Goal: Task Accomplishment & Management: Complete application form

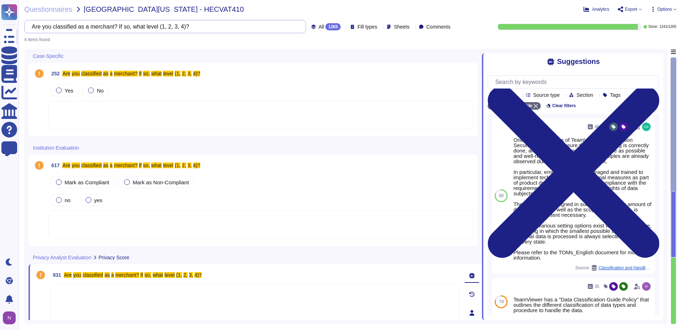
click at [181, 27] on input "Are you classified as a merchant? If so, what level (1, 2, 3, 4)?" at bounding box center [163, 26] width 271 height 12
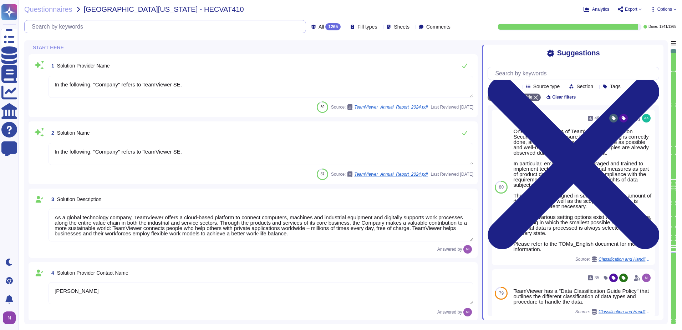
type textarea "TeamViewer US. Inc. * [STREET_ADDRESS]"
type textarea "In the following, "Company" refers to TeamViewer SE."
type textarea "As a global technology company, TeamViewer offers a cloud-based platform to con…"
type textarea "[PERSON_NAME]"
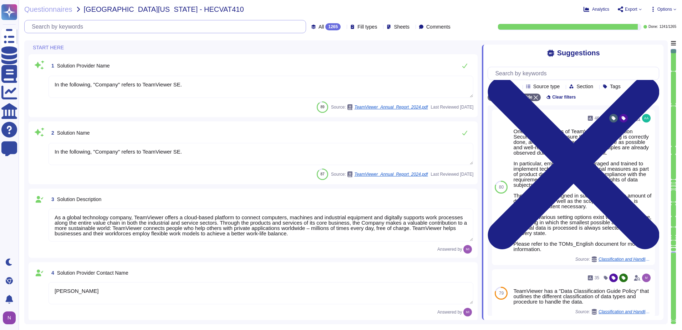
type textarea "Account Executive"
type textarea "[EMAIL_ADDRESS][DOMAIN_NAME]"
type textarea "1 727 647 3589"
click at [145, 268] on div "4 Solution Provider Contact Name" at bounding box center [261, 272] width 425 height 13
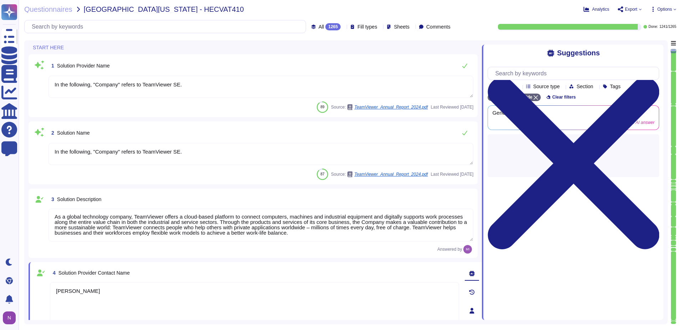
type textarea "1 727 647 3589"
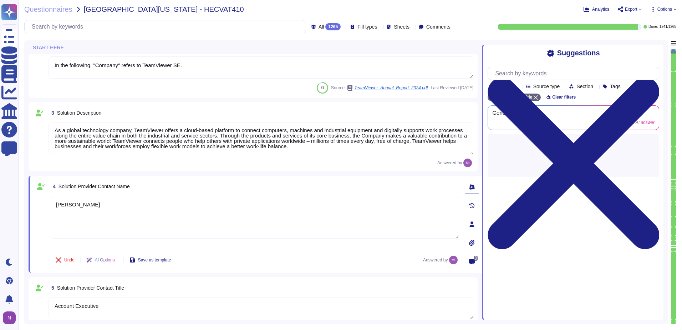
scroll to position [107, 0]
type textarea "TeamViewer US. Inc. * [STREET_ADDRESS]"
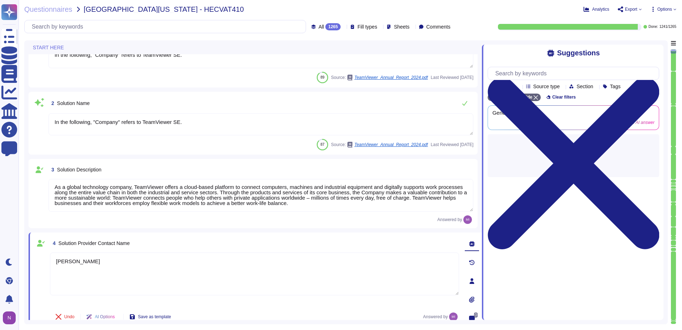
scroll to position [0, 0]
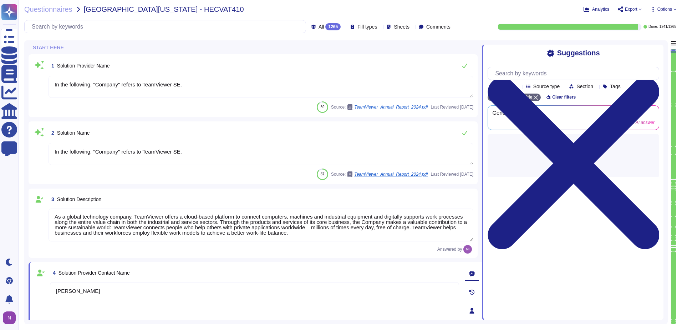
click at [325, 26] on div "1265" at bounding box center [332, 26] width 15 height 7
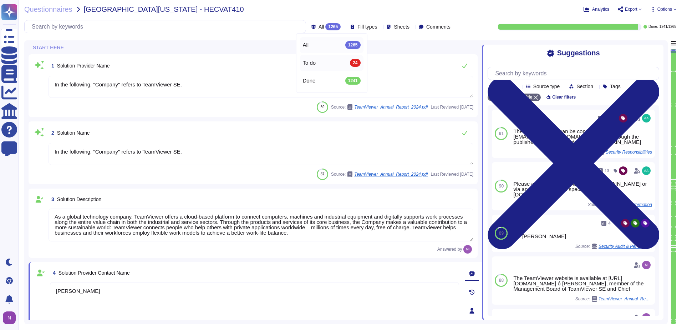
click at [317, 62] on div "To do 24" at bounding box center [332, 63] width 58 height 8
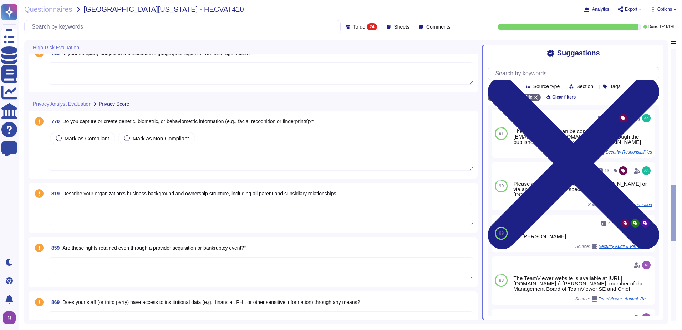
scroll to position [999, 0]
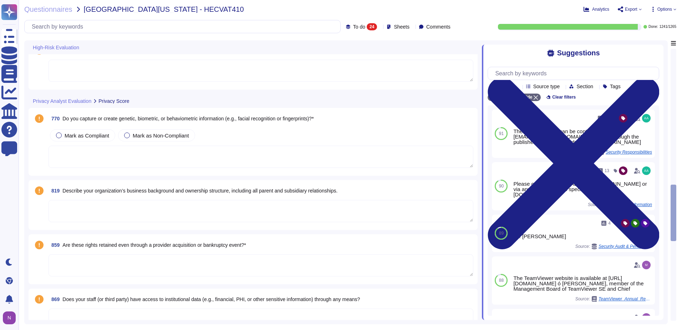
click at [170, 189] on span "Describe your organization’s business background and ownership structure, inclu…" at bounding box center [199, 191] width 275 height 6
click at [171, 189] on span "Describe your organization’s business background and ownership structure, inclu…" at bounding box center [199, 191] width 275 height 6
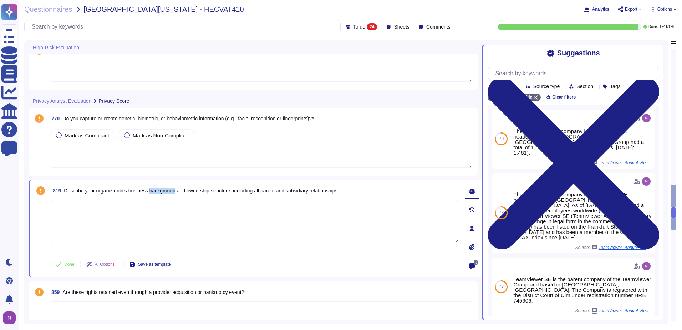
copy span "background"
click at [187, 190] on span "Describe your organization’s business background and ownership structure, inclu…" at bounding box center [201, 191] width 275 height 6
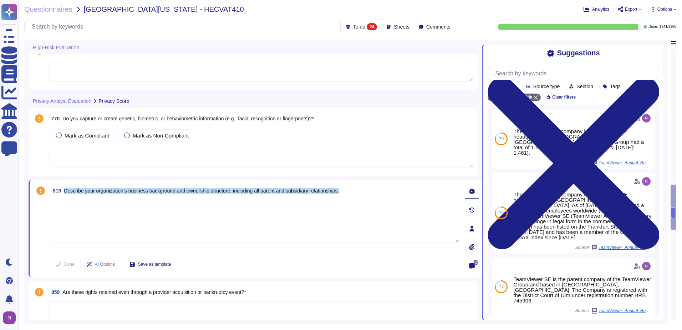
copy span "Describe your organization’s business background and ownership structure, inclu…"
click at [122, 31] on input "text" at bounding box center [184, 26] width 312 height 12
paste input "Describe your organization’s business background and ownership structure, inclu…"
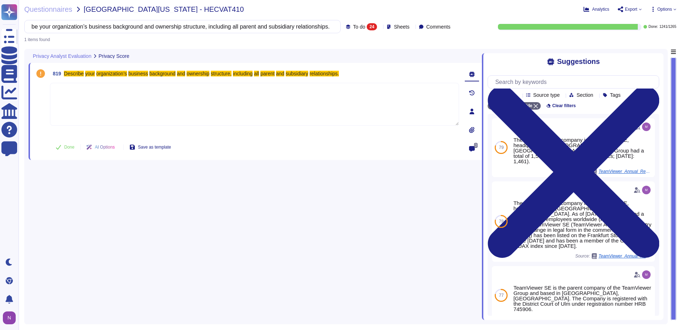
type input "Describe your organization’s business background and ownership structure, inclu…"
click at [353, 27] on span "To do" at bounding box center [359, 26] width 12 height 5
click at [345, 44] on span "All" at bounding box center [344, 45] width 6 height 6
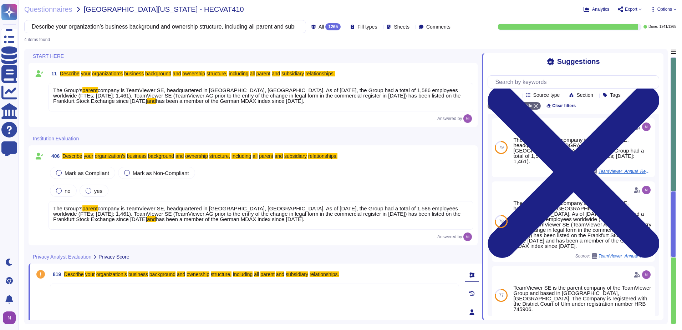
click at [183, 91] on span "company is TeamViewer SE, headquartered in [GEOGRAPHIC_DATA], [GEOGRAPHIC_DATA]…" at bounding box center [257, 95] width 408 height 17
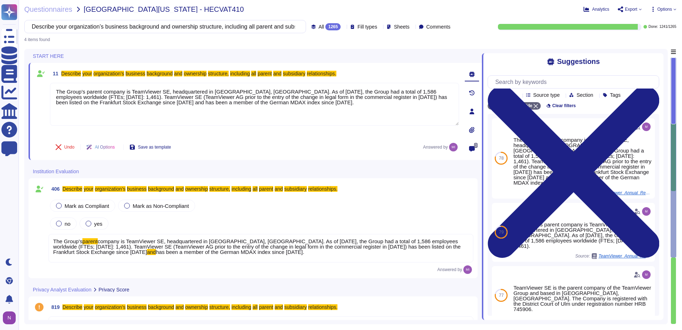
type textarea "The Group's parent company is TeamViewer SE, headquartered in [GEOGRAPHIC_DATA]…"
click at [183, 91] on textarea "The Group's parent company is TeamViewer SE, headquartered in [GEOGRAPHIC_DATA]…" at bounding box center [254, 104] width 409 height 43
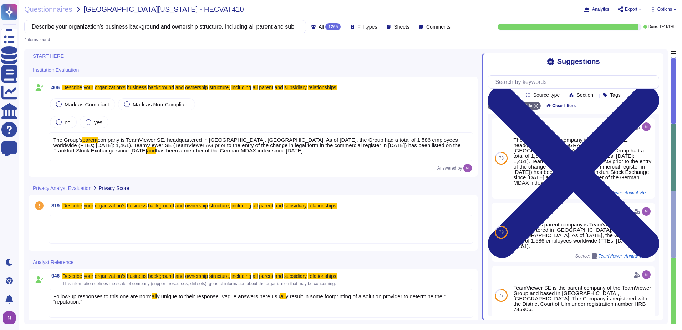
scroll to position [106, 0]
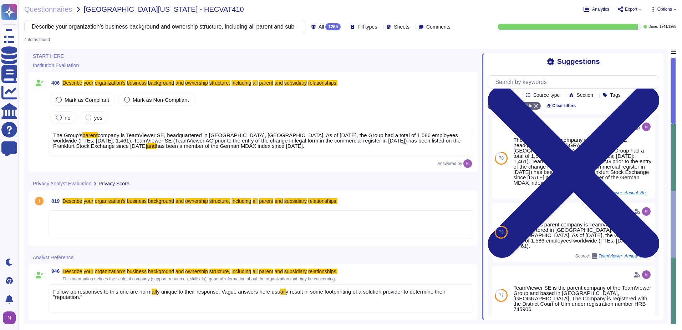
click at [95, 222] on div at bounding box center [261, 224] width 425 height 29
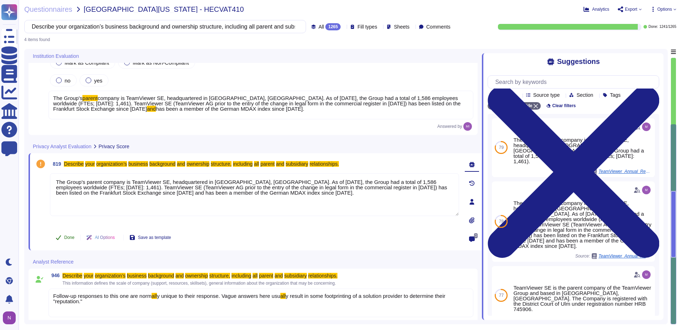
type textarea "The Group's parent company is TeamViewer SE, headquartered in [GEOGRAPHIC_DATA]…"
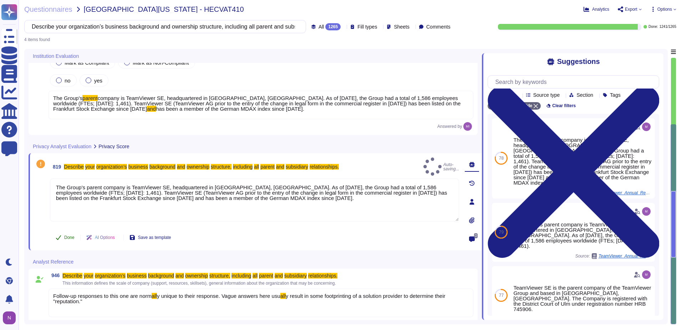
click at [71, 237] on span "Done" at bounding box center [69, 237] width 10 height 4
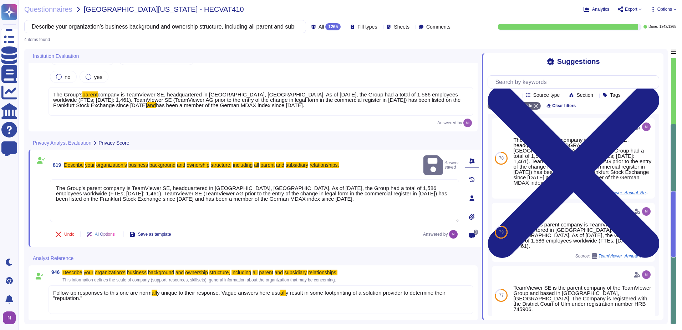
scroll to position [110, 0]
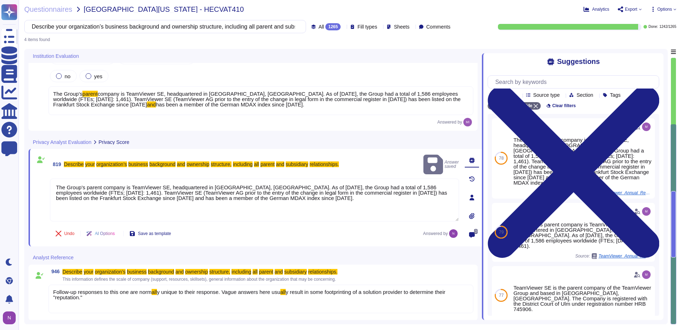
click at [87, 300] on div "Follow-up responses to this one are norm all y unique to their response. Vague …" at bounding box center [261, 298] width 425 height 29
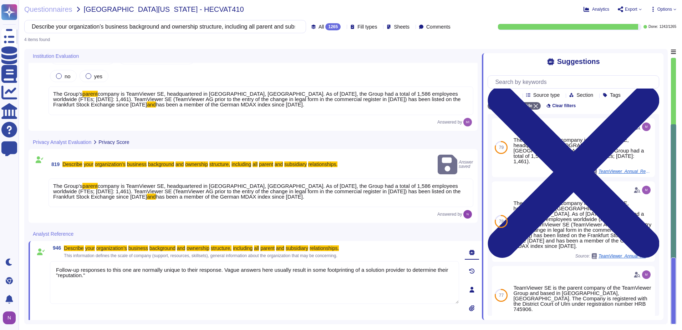
type textarea "Follow-up responses to this one are normally unique to their response. Vague an…"
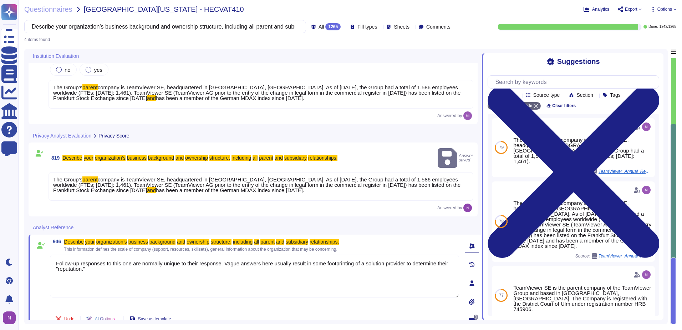
scroll to position [119, 0]
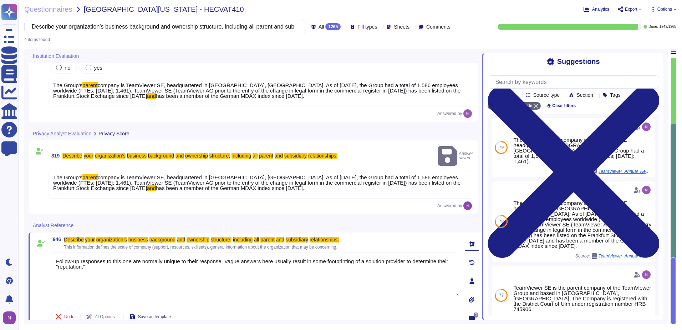
click at [331, 21] on div "Describe your organization’s business background and ownership structure, inclu…" at bounding box center [238, 26] width 429 height 13
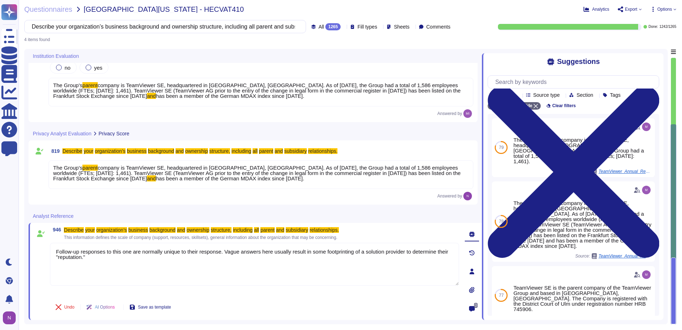
click at [326, 25] on div "All 1265" at bounding box center [328, 26] width 32 height 7
click at [311, 64] on span "To do" at bounding box center [309, 63] width 13 height 6
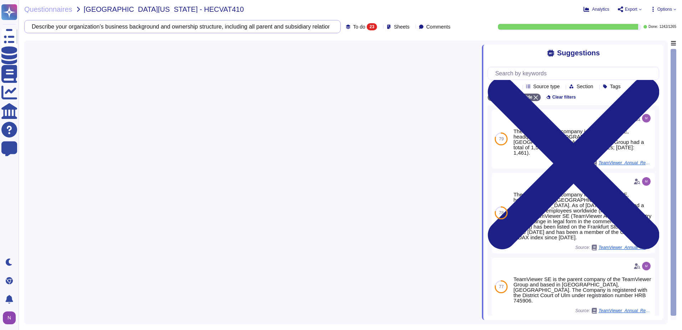
click at [265, 27] on input "Describe your organization’s business background and ownership structure, inclu…" at bounding box center [180, 26] width 305 height 12
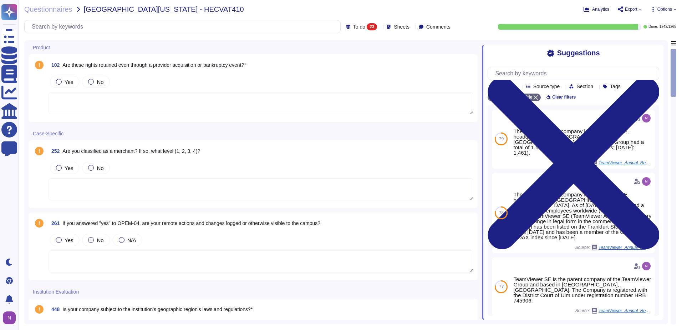
click at [218, 62] on span "Are these rights retained even through a provider acquisition or bankruptcy eve…" at bounding box center [153, 65] width 183 height 6
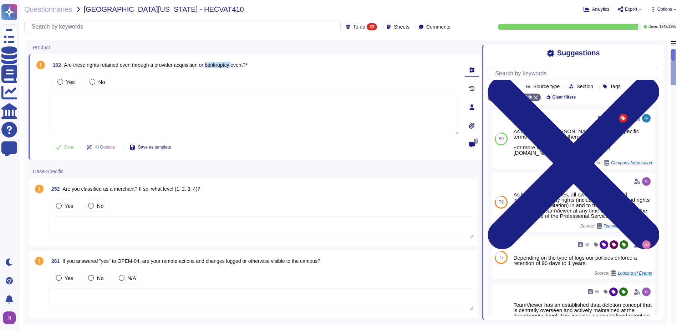
click at [218, 62] on span "Are these rights retained even through a provider acquisition or bankruptcy eve…" at bounding box center [155, 65] width 183 height 6
copy span "Are these rights retained even through a provider acquisition or bankruptcy eve…"
click at [189, 29] on input "text" at bounding box center [184, 26] width 312 height 12
paste input "Are these rights retained even through a provider acquisition or bankruptcy eve…"
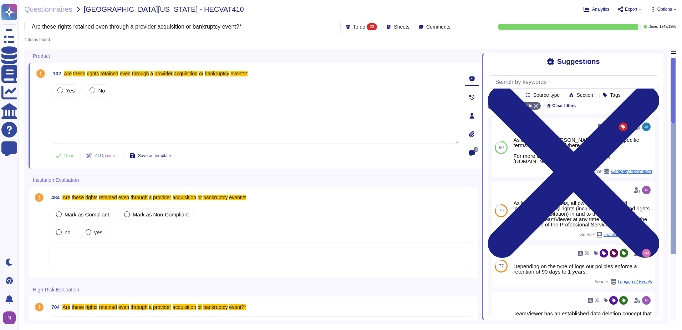
type input "Are these rights retained even through a provider acquisition or bankruptcy eve…"
click at [353, 27] on span "To do" at bounding box center [359, 26] width 12 height 5
click at [351, 44] on div "All 1265" at bounding box center [370, 45] width 58 height 8
click at [219, 29] on input "Are these rights retained even through a provider acquisition or bankruptcy eve…" at bounding box center [163, 26] width 271 height 12
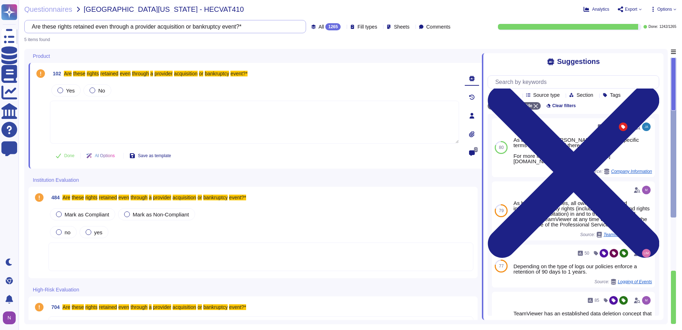
click at [219, 29] on input "Are these rights retained even through a provider acquisition or bankruptcy eve…" at bounding box center [163, 26] width 271 height 12
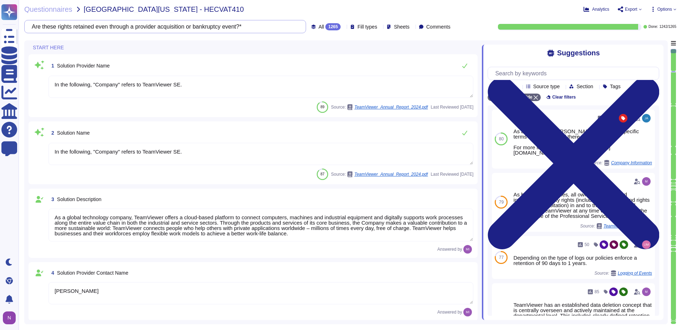
type textarea "[EMAIL_ADDRESS][DOMAIN_NAME]"
type textarea "1 727 647 3589"
type textarea "As a global technology company, TeamViewer offers a cloud-based platform to con…"
type textarea "[PERSON_NAME]"
type textarea "Account Executive"
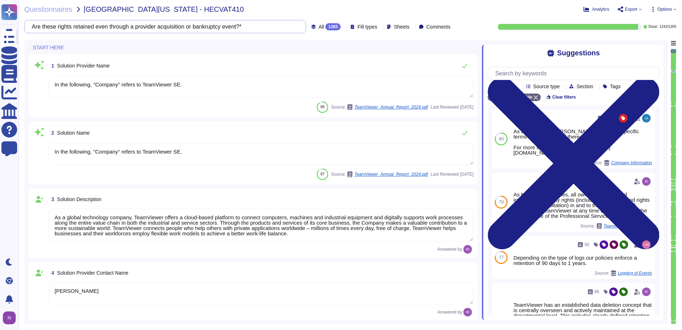
type textarea "TeamViewer US. Inc. * [STREET_ADDRESS]"
type textarea "In the following, "Company" refers to TeamViewer SE."
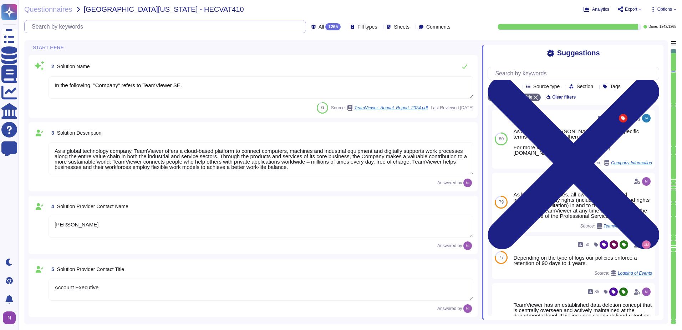
scroll to position [71, 0]
type textarea "TeamViewer US. Inc. * [STREET_ADDRESS]"
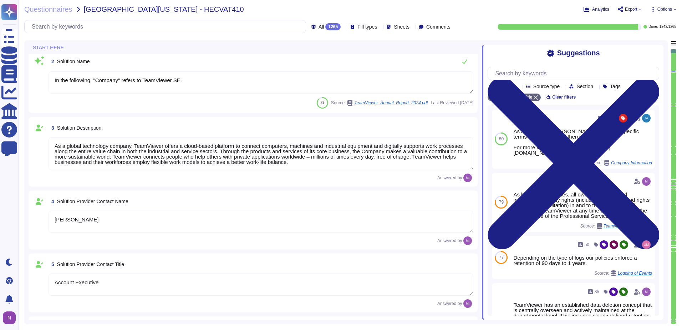
click at [325, 25] on div "1265" at bounding box center [332, 26] width 15 height 7
click at [318, 63] on div "To do 23" at bounding box center [332, 63] width 58 height 8
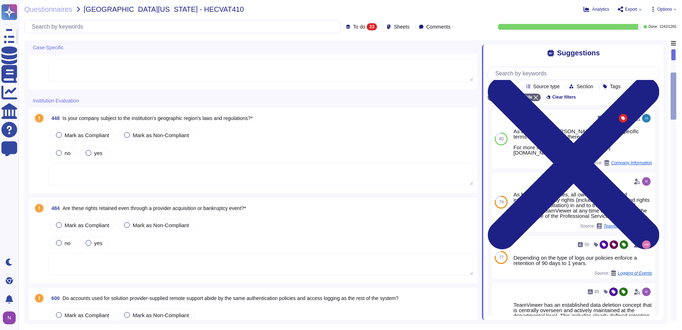
scroll to position [214, 0]
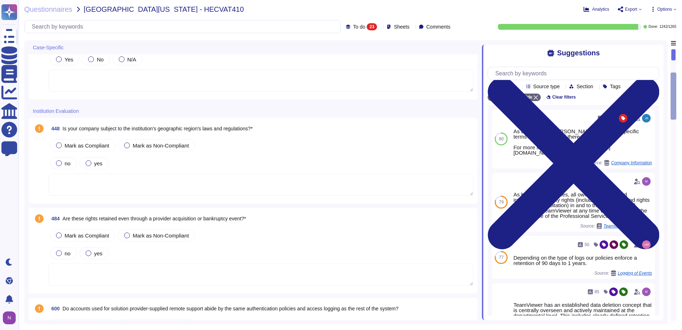
click at [177, 129] on span "Is your company subject to the institution's geographic region's laws and regul…" at bounding box center [157, 129] width 190 height 6
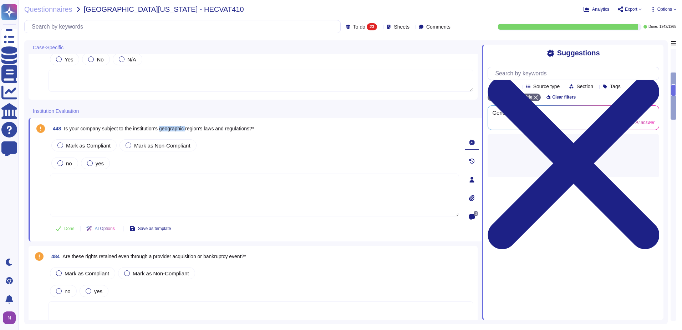
click at [177, 129] on span "Is your company subject to the institution's geographic region's laws and regul…" at bounding box center [159, 129] width 190 height 6
copy span "Is your company subject to the institution's geographic region's laws and regul…"
click at [148, 26] on input "text" at bounding box center [184, 26] width 312 height 12
paste input "Is your company subject to the institution's geographic region's laws and regul…"
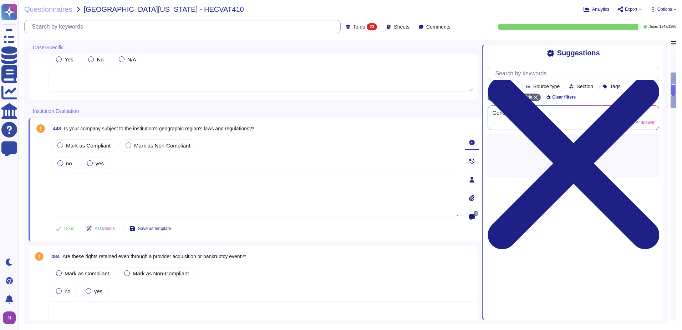
scroll to position [14, 0]
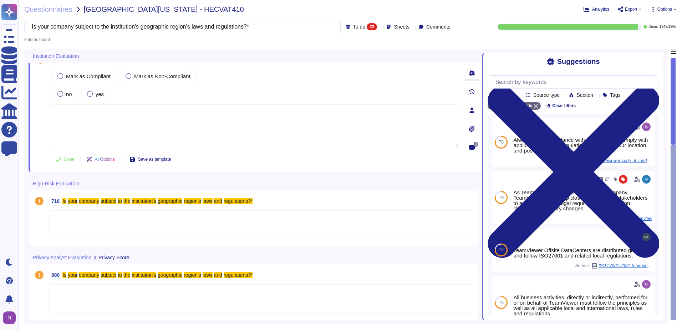
click at [269, 214] on div at bounding box center [261, 224] width 425 height 29
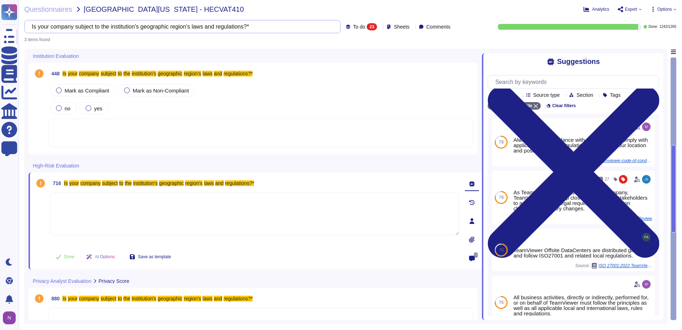
click at [220, 25] on input "Is your company subject to the institution's geographic region's laws and regul…" at bounding box center [180, 26] width 305 height 12
paste input "text"
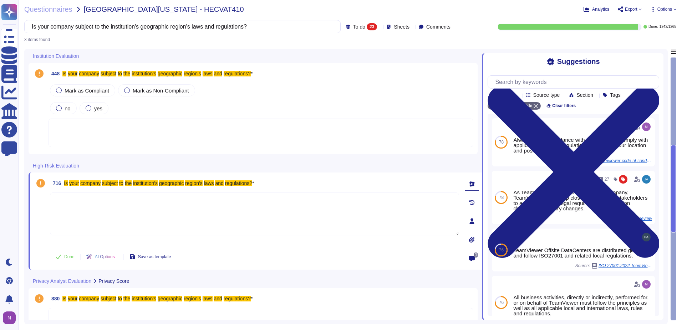
type input "Is your company subject to the institution's geographic region's laws and regul…"
drag, startPoint x: 95, startPoint y: 135, endPoint x: 91, endPoint y: 133, distance: 3.7
click at [91, 133] on div at bounding box center [261, 132] width 425 height 29
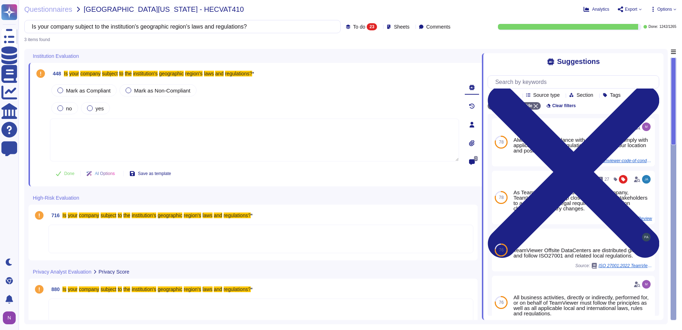
click at [75, 127] on textarea at bounding box center [254, 139] width 409 height 43
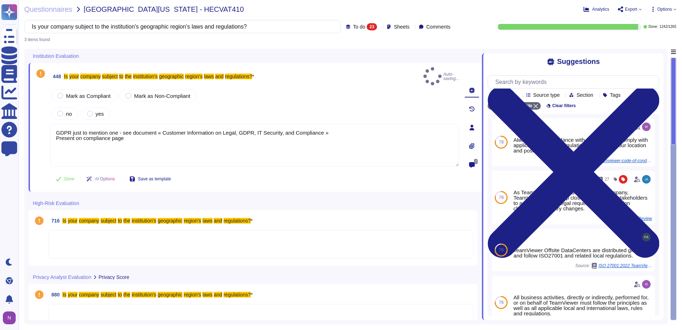
type textarea "GDPR just to mention one - see document « Customer Information on Legal, GDPR, …"
click at [81, 233] on div at bounding box center [261, 244] width 425 height 29
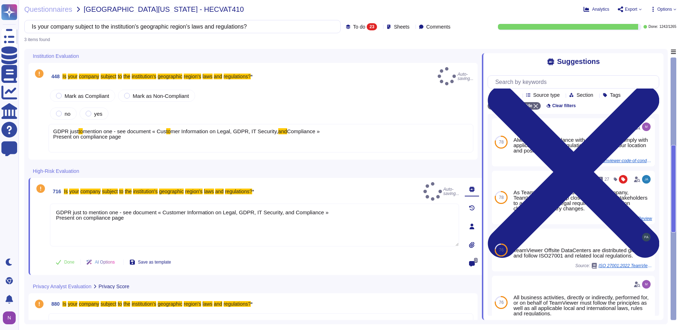
type textarea "GDPR just to mention one - see document « Customer Information on Legal, GDPR, …"
click at [79, 313] on div at bounding box center [261, 327] width 425 height 29
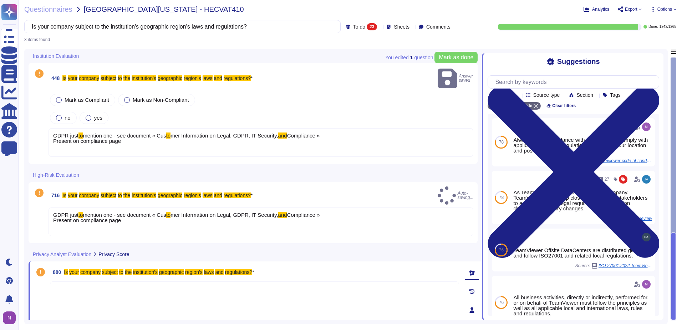
click at [75, 281] on textarea at bounding box center [254, 302] width 409 height 43
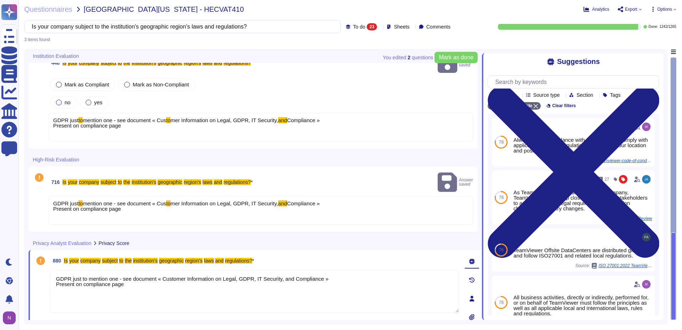
scroll to position [24, 0]
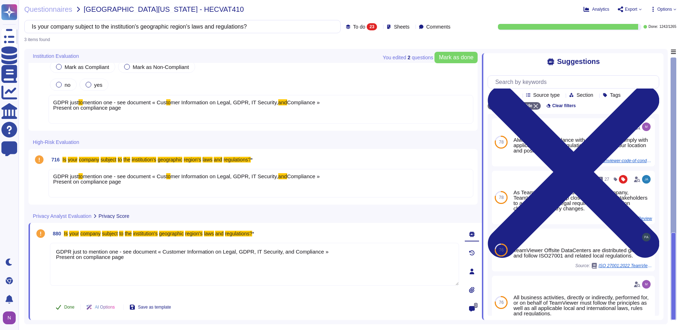
type textarea "GDPR just to mention one - see document « Customer Information on Legal, GDPR, …"
click at [70, 307] on span "Done" at bounding box center [69, 307] width 10 height 4
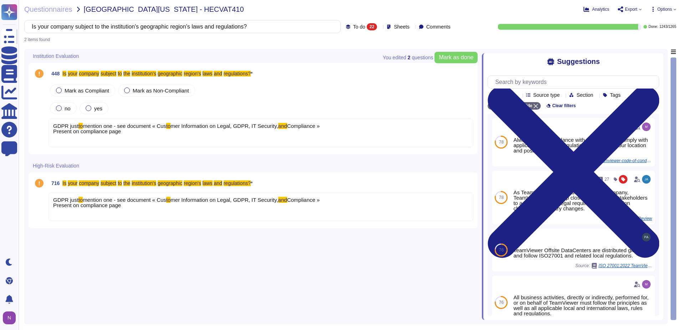
scroll to position [0, 0]
click at [74, 215] on div "GDPR just to mention one - see document « Cus to mer Information on Legal, GDPR…" at bounding box center [261, 206] width 425 height 29
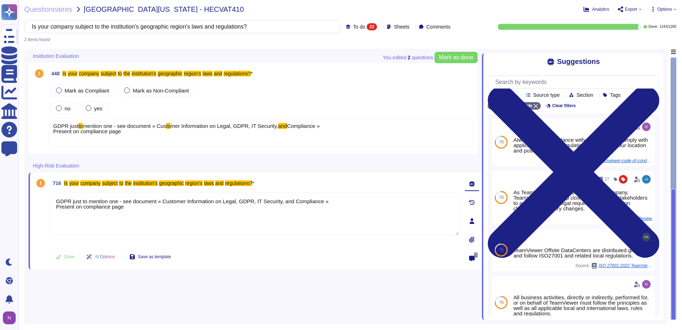
type textarea "GDPR just to mention one - see document « Customer Information on Legal, GDPR, …"
click at [66, 256] on span "Done" at bounding box center [69, 256] width 10 height 4
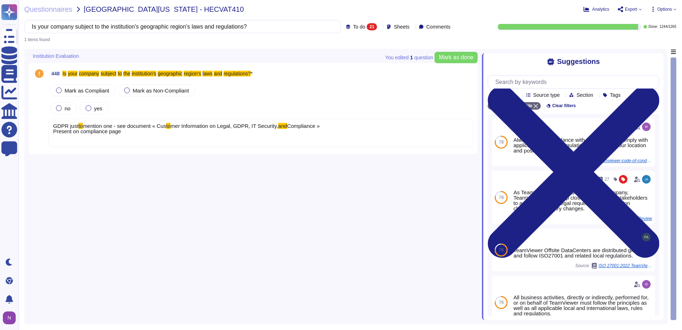
click at [73, 134] on span "Compliance » Present on compliance page" at bounding box center [186, 128] width 267 height 11
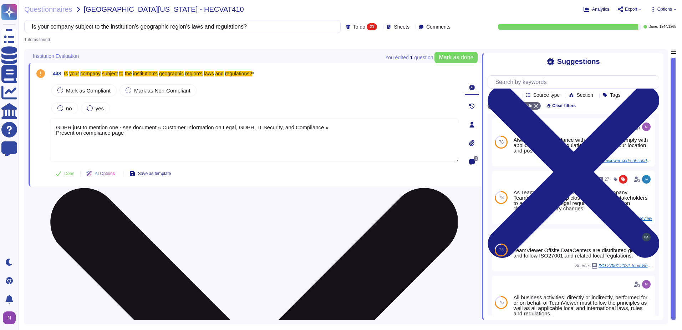
type textarea "GDPR just to mention one - see document « Customer Information on Legal, GDPR, …"
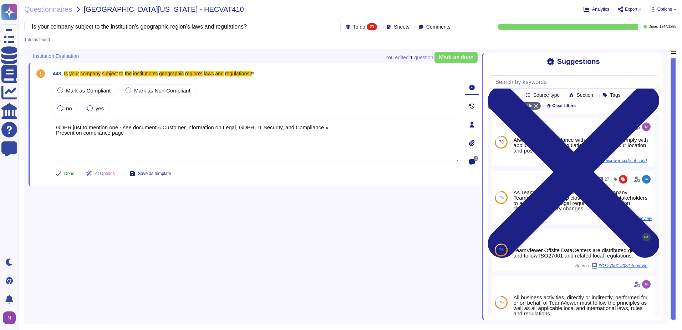
click at [66, 175] on span "Done" at bounding box center [69, 173] width 10 height 4
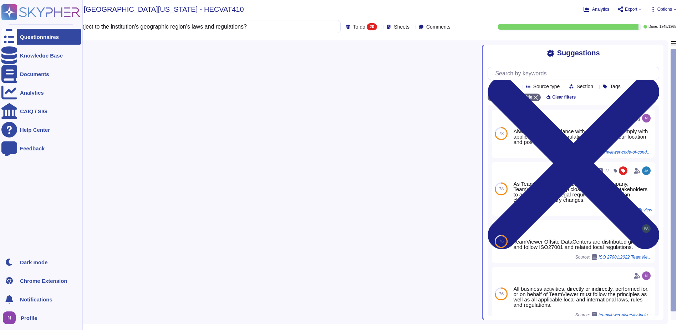
click at [0, 34] on html "Questionnaires Knowledge Base Documents Analytics CAIQ / SIG Help Center Feedba…" at bounding box center [341, 165] width 682 height 330
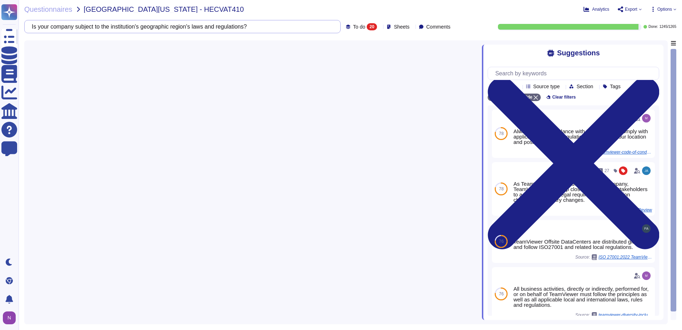
drag, startPoint x: 257, startPoint y: 26, endPoint x: 37, endPoint y: 29, distance: 219.9
click at [37, 29] on input "Is your company subject to the institution's geographic region's laws and regul…" at bounding box center [180, 26] width 305 height 12
paste input "Are these rights retained even through a provider acquisition or bankruptcy eve…"
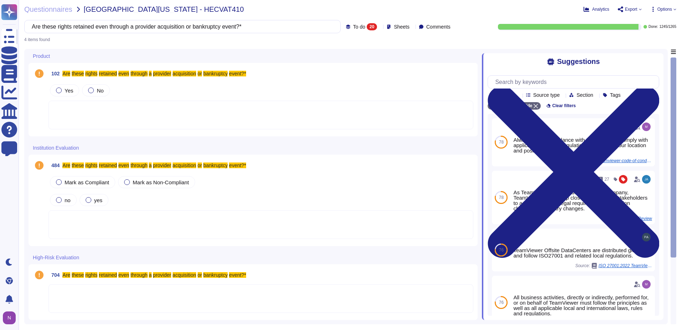
click at [98, 116] on div at bounding box center [261, 115] width 425 height 29
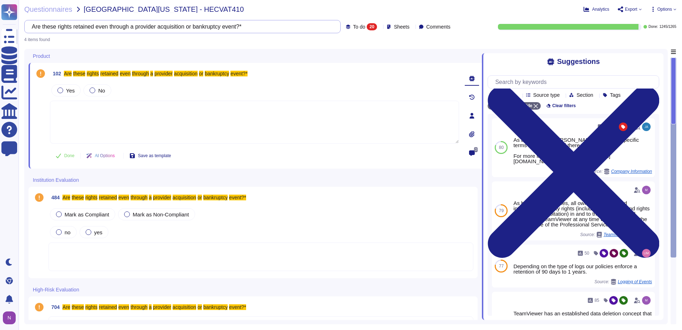
click at [253, 31] on input "Are these rights retained even through a provider acquisition or bankruptcy eve…" at bounding box center [180, 26] width 305 height 12
drag, startPoint x: 250, startPoint y: 28, endPoint x: 39, endPoint y: 31, distance: 211.3
click at [39, 31] on input "Are these rights retained even through a provider acquisition or bankruptcy eve…" at bounding box center [180, 26] width 305 height 12
paste input "you classified as a merchant? If so, what level (1, 2, 3, 4)?"
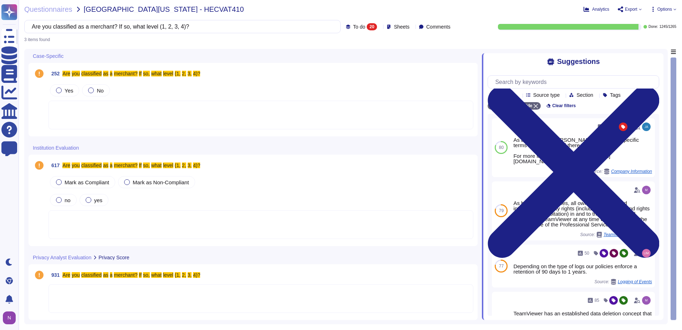
type input "Are you classified as a merchant? If so, what level (1, 2, 3, 4)?"
click at [367, 28] on div "20" at bounding box center [372, 26] width 10 height 7
click at [349, 43] on div "All 1265" at bounding box center [370, 45] width 58 height 8
click at [325, 26] on div "1265" at bounding box center [332, 26] width 15 height 7
click at [316, 60] on div "To do 20" at bounding box center [332, 63] width 58 height 8
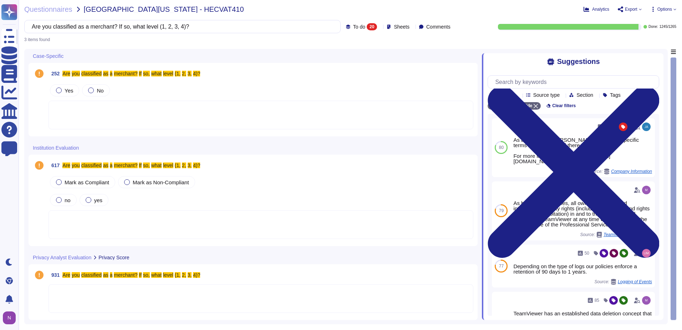
click at [78, 103] on div at bounding box center [261, 115] width 425 height 29
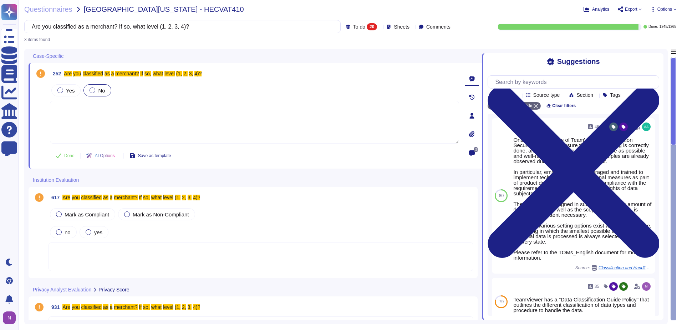
click at [93, 88] on div at bounding box center [93, 90] width 6 height 6
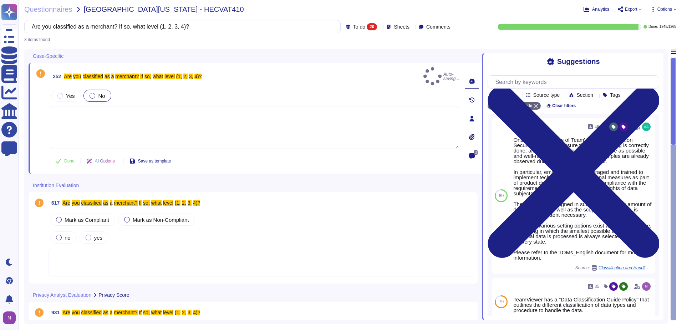
click at [93, 113] on textarea at bounding box center [254, 127] width 409 height 43
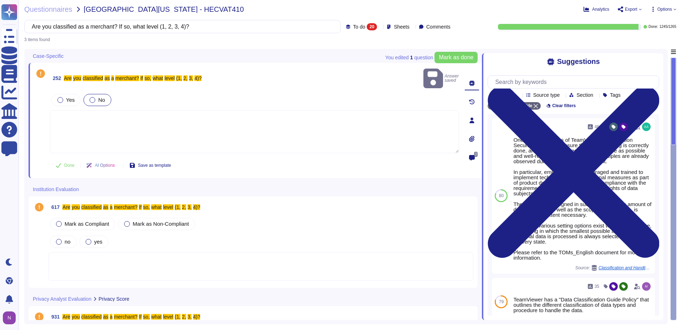
paste textarea "We are not certified and subject to it as we do not process payment card inform…"
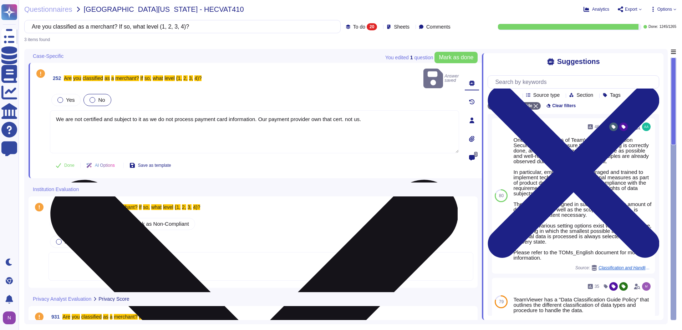
click at [82, 111] on textarea "We are not certified and subject to it as we do not process payment card inform…" at bounding box center [254, 131] width 409 height 43
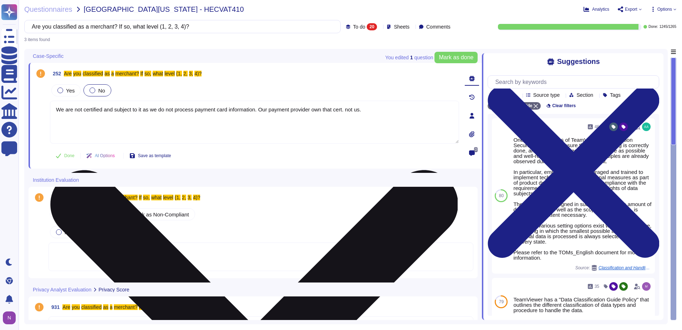
click at [346, 110] on textarea "We are not certified and subject to it as we do not process payment card inform…" at bounding box center [254, 122] width 409 height 43
click at [380, 110] on textarea "We are not certified and subject to it as we do not process payment card inform…" at bounding box center [254, 122] width 409 height 43
drag, startPoint x: 381, startPoint y: 110, endPoint x: 57, endPoint y: 112, distance: 323.3
click at [57, 112] on textarea "We are not certified and subject to it as we do not process payment card inform…" at bounding box center [254, 122] width 409 height 43
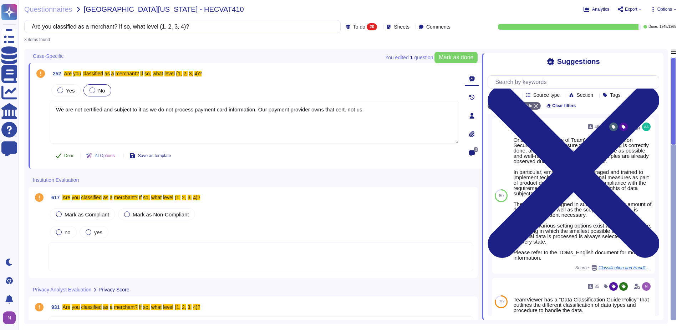
type textarea "We are not certified and subject to it as we do not process payment card inform…"
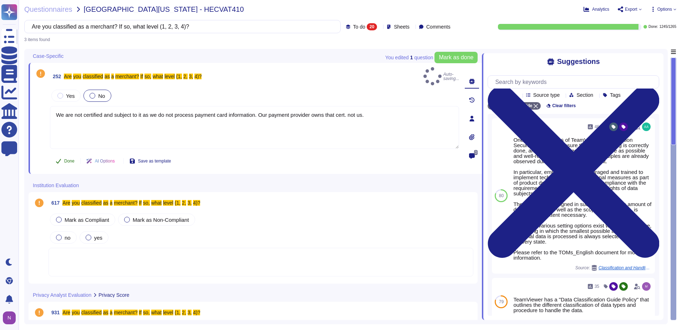
click at [64, 156] on button "Done" at bounding box center [65, 161] width 30 height 14
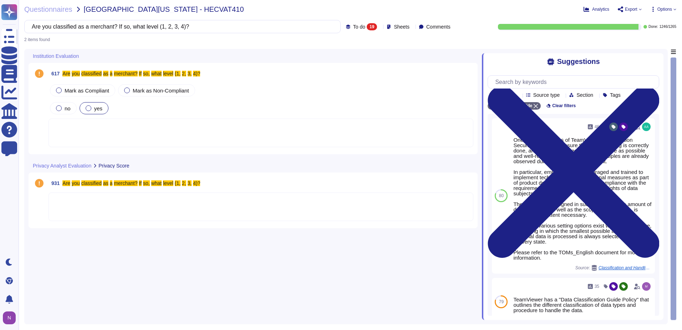
click at [91, 108] on label "yes" at bounding box center [94, 108] width 17 height 6
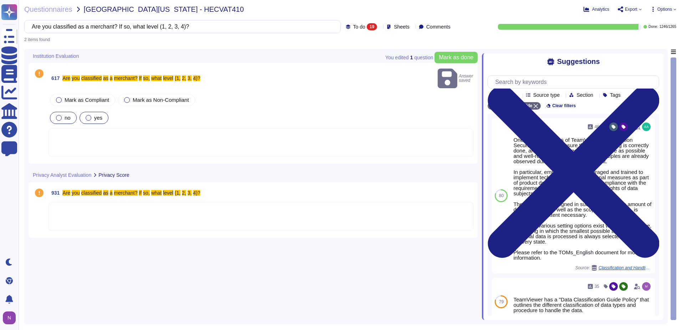
click at [58, 115] on div at bounding box center [59, 118] width 6 height 6
click at [71, 129] on div at bounding box center [261, 142] width 425 height 29
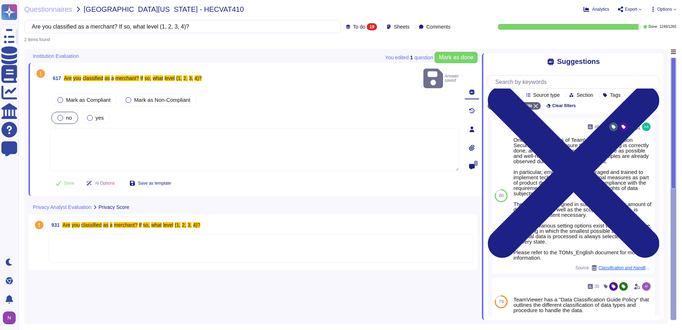
click at [76, 128] on textarea at bounding box center [254, 149] width 409 height 43
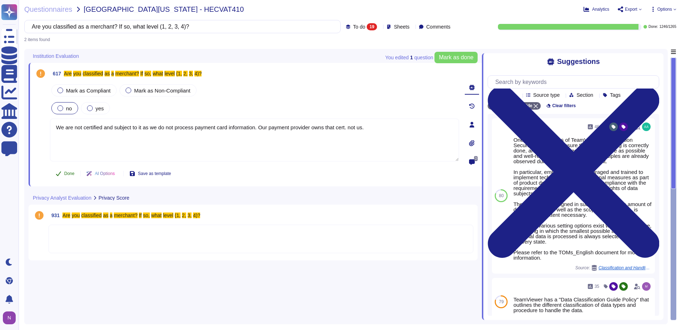
type textarea "We are not certified and subject to it as we do not process payment card inform…"
click at [66, 173] on span "Done" at bounding box center [69, 173] width 10 height 4
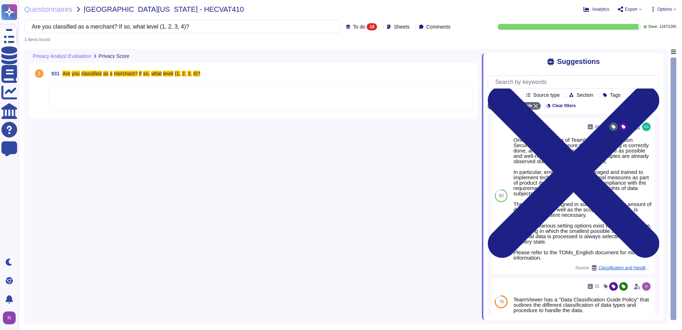
click at [76, 102] on div at bounding box center [261, 97] width 425 height 29
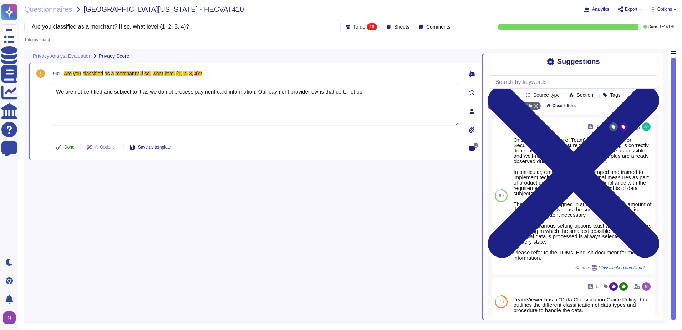
type textarea "We are not certified and subject to it as we do not process payment card inform…"
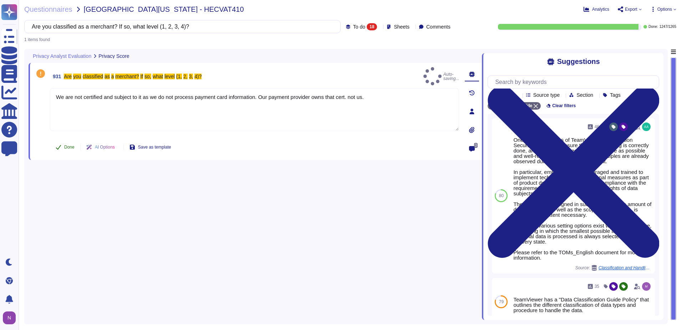
click at [67, 146] on span "Done" at bounding box center [69, 147] width 10 height 4
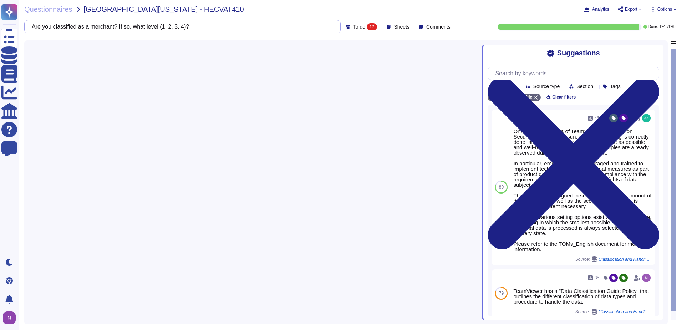
click at [281, 28] on input "Are you classified as a merchant? If so, what level (1, 2, 3, 4)?" at bounding box center [180, 26] width 305 height 12
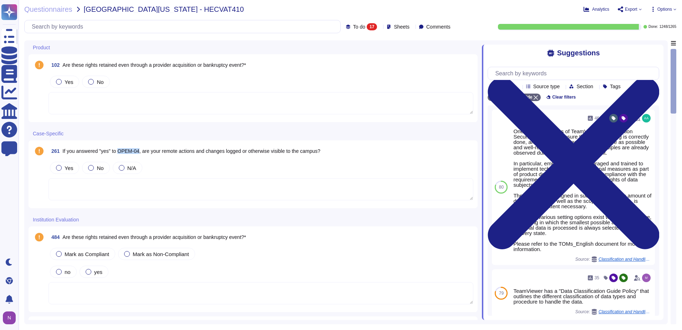
drag, startPoint x: 141, startPoint y: 150, endPoint x: 120, endPoint y: 150, distance: 20.7
click at [120, 150] on span "If you answered "yes" to OPEM-04, are your remote actions and changes logged or…" at bounding box center [191, 151] width 258 height 6
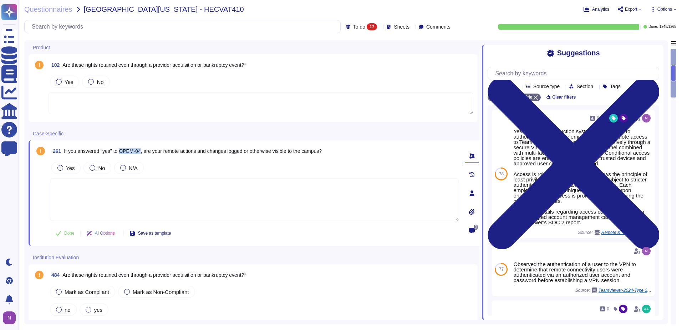
drag, startPoint x: 142, startPoint y: 151, endPoint x: 122, endPoint y: 151, distance: 20.3
click at [122, 151] on span "If you answered "yes" to OPEM-04, are your remote actions and changes logged or…" at bounding box center [193, 151] width 258 height 6
copy span "OPEM-04"
click at [157, 26] on input "text" at bounding box center [184, 26] width 312 height 12
paste input "OPEM-04"
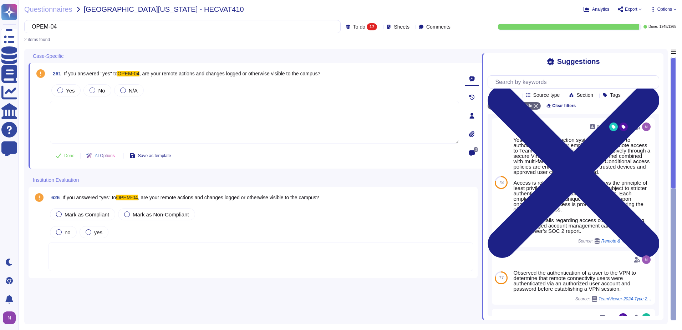
click at [138, 253] on div at bounding box center [261, 256] width 425 height 29
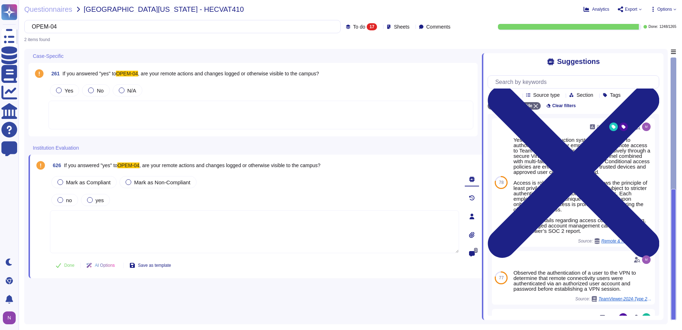
click at [305, 166] on span ", are your remote actions and changes logged or otherwise visible to the campus?" at bounding box center [230, 165] width 181 height 6
click at [282, 27] on input "OPEM-04" at bounding box center [180, 26] width 305 height 12
type input "O"
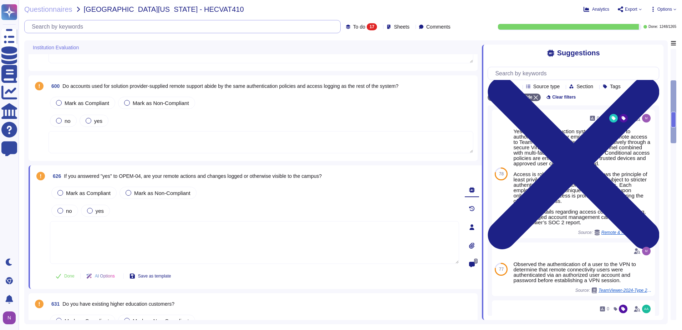
scroll to position [250, 0]
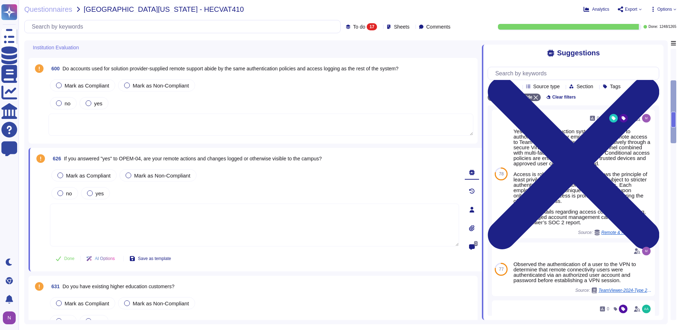
click at [119, 68] on span "Do accounts used for solution provider-supplied remote support abide by the sam…" at bounding box center [230, 69] width 336 height 6
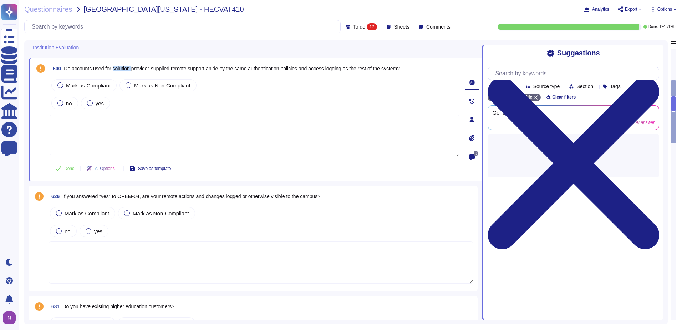
click at [119, 68] on span "Do accounts used for solution provider-supplied remote support abide by the sam…" at bounding box center [232, 69] width 336 height 6
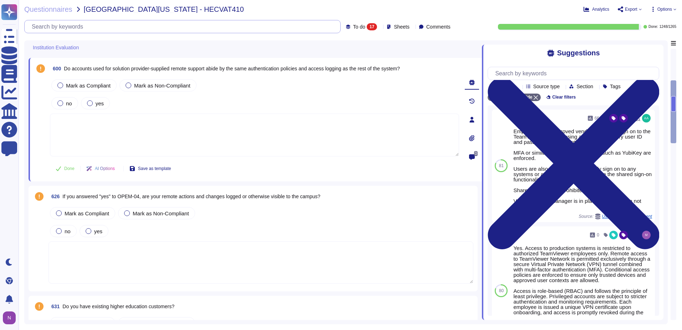
click at [115, 29] on input "text" at bounding box center [184, 26] width 312 height 12
paste input "Do accounts used for solution provider-supplied remote support abide by the sam…"
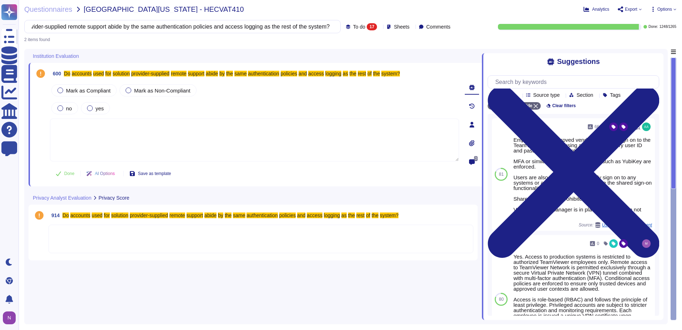
type input "Do accounts used for solution provider-supplied remote support abide by the sam…"
click at [354, 26] on span "To do" at bounding box center [359, 26] width 12 height 5
click at [352, 61] on span "To do" at bounding box center [348, 63] width 13 height 6
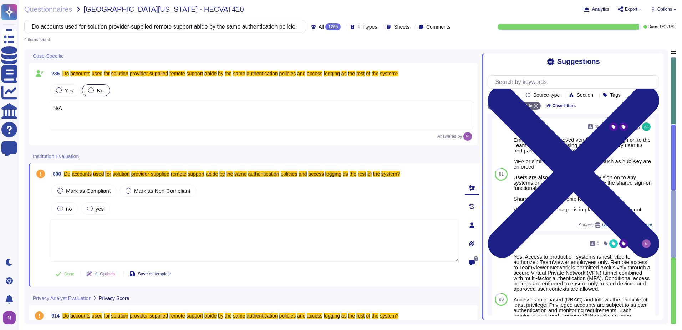
click at [93, 110] on div "N/A" at bounding box center [261, 115] width 425 height 29
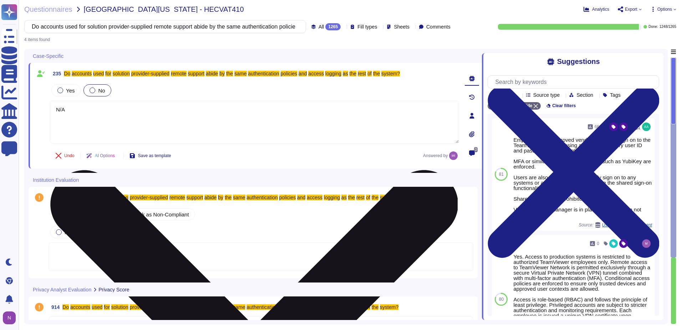
type textarea "N/A"
drag, startPoint x: 81, startPoint y: 109, endPoint x: 51, endPoint y: 109, distance: 30.0
click at [51, 109] on textarea "N/A" at bounding box center [254, 122] width 409 height 43
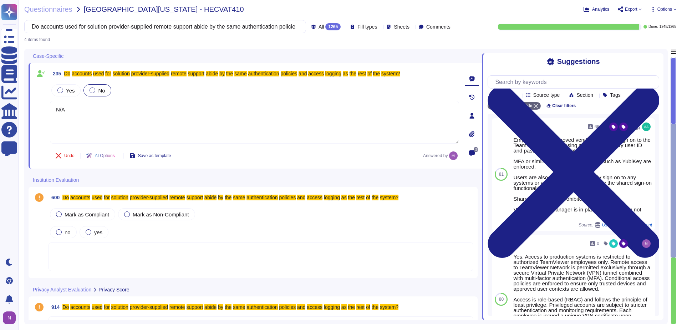
drag, startPoint x: 82, startPoint y: 253, endPoint x: 77, endPoint y: 253, distance: 5.4
click at [77, 253] on div at bounding box center [261, 256] width 425 height 29
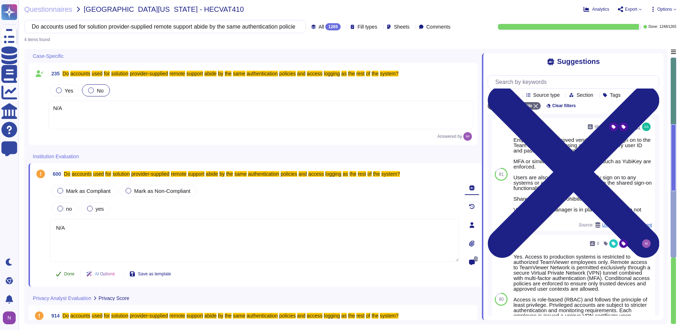
type textarea "N/A"
click at [68, 274] on span "Done" at bounding box center [69, 274] width 10 height 4
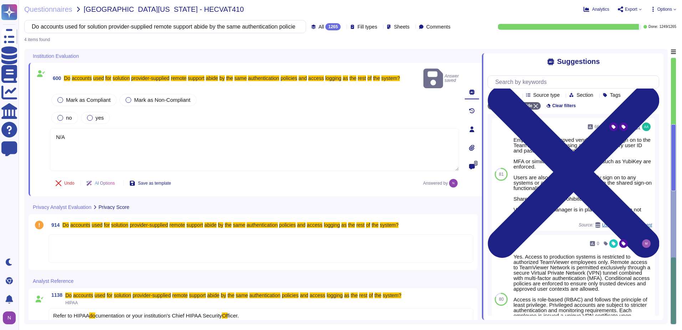
scroll to position [110, 0]
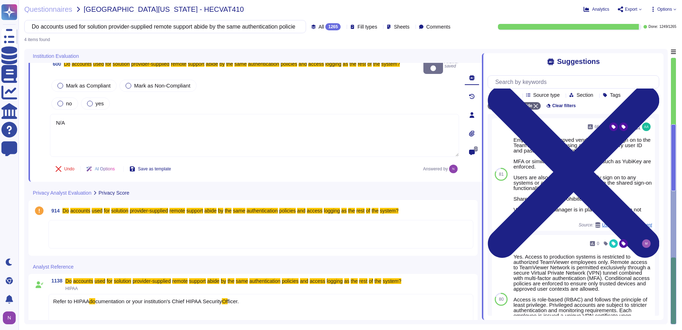
click at [73, 223] on div at bounding box center [261, 234] width 425 height 29
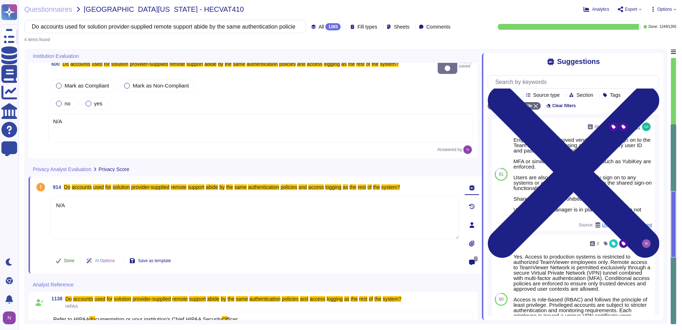
type textarea "N/A"
click at [68, 258] on span "Done" at bounding box center [69, 260] width 10 height 4
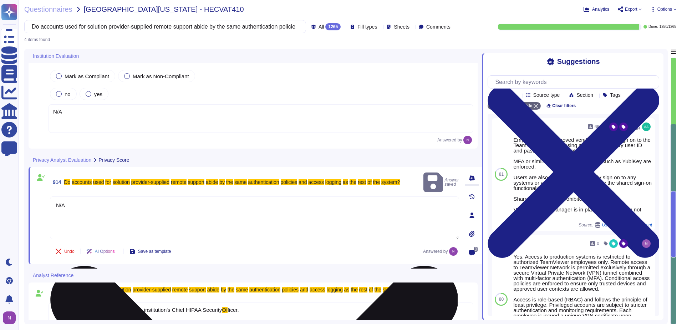
scroll to position [128, 0]
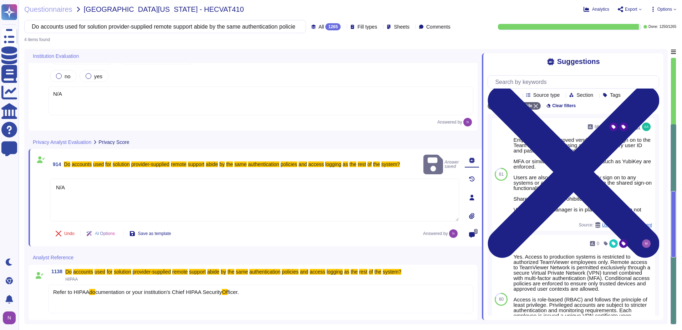
click at [77, 300] on div "Refer to HIPAA do cumentation or your institution's Chief HIPAA Security Of fic…" at bounding box center [261, 298] width 425 height 29
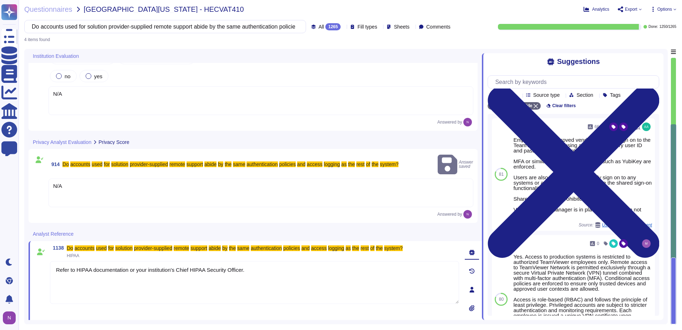
type textarea "Refer to HIPAA documentation or your institution's Chief HIPAA Security Officer."
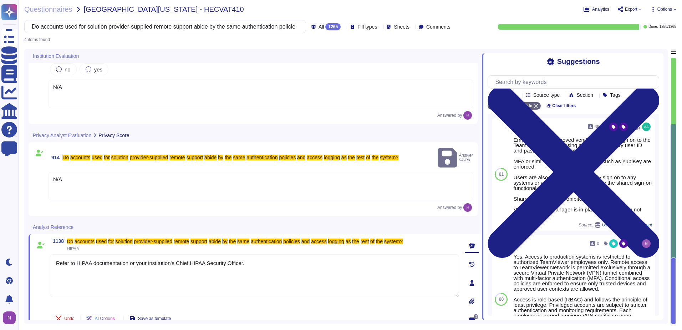
scroll to position [137, 0]
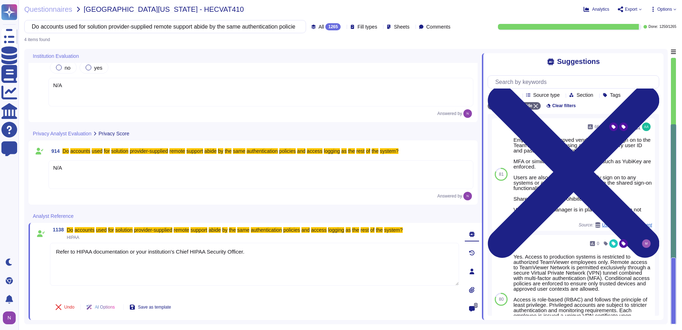
click at [325, 27] on div "1265" at bounding box center [332, 26] width 15 height 7
click at [313, 61] on span "To do" at bounding box center [309, 63] width 13 height 6
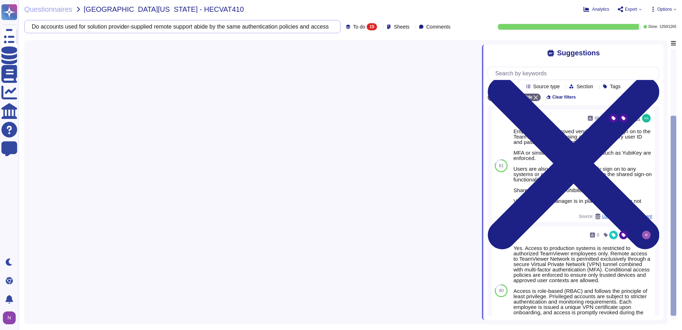
click at [312, 27] on input "Do accounts used for solution provider-supplied remote support abide by the sam…" at bounding box center [180, 26] width 305 height 12
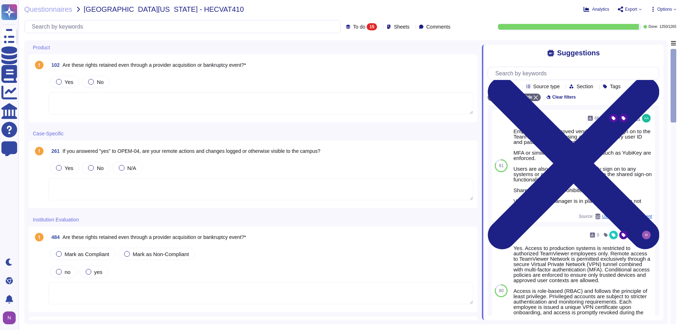
click at [190, 193] on textarea at bounding box center [261, 189] width 425 height 22
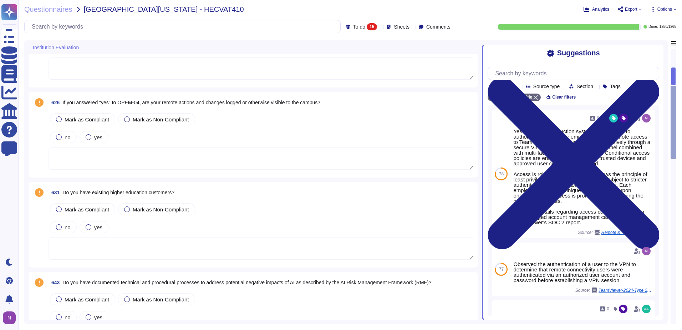
scroll to position [285, 0]
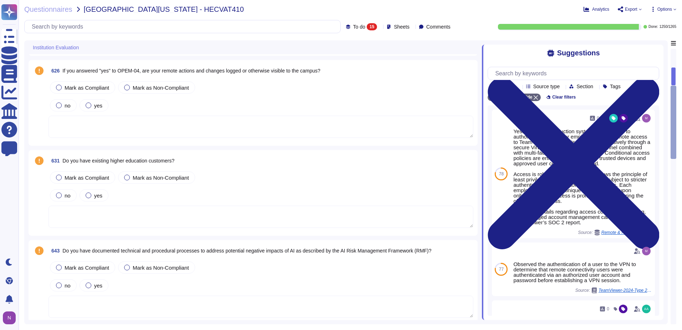
click at [146, 160] on span "Do you have existing higher education customers?" at bounding box center [118, 161] width 112 height 6
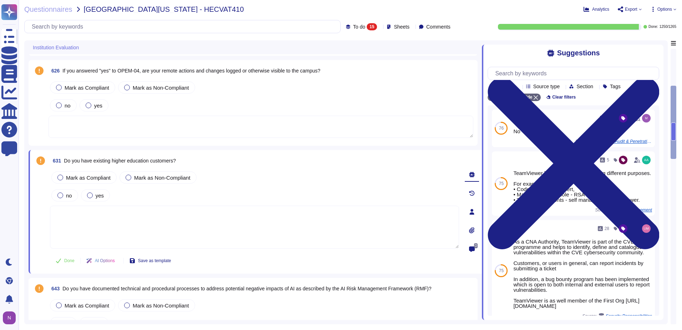
click at [148, 160] on span "Do you have existing higher education customers?" at bounding box center [120, 161] width 112 height 6
drag, startPoint x: 148, startPoint y: 160, endPoint x: 139, endPoint y: 160, distance: 8.9
click at [139, 160] on span "Do you have existing higher education customers?" at bounding box center [120, 161] width 112 height 6
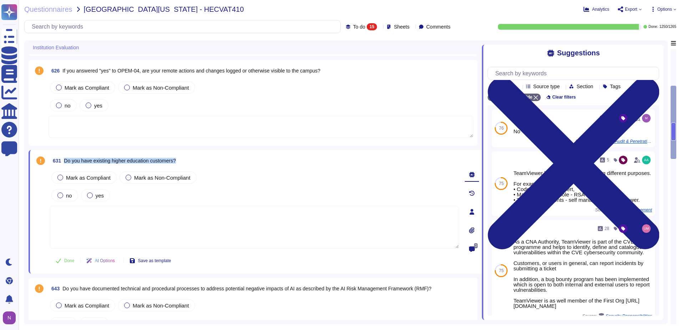
click at [139, 160] on span "Do you have existing higher education customers?" at bounding box center [120, 161] width 112 height 6
click at [140, 26] on input "text" at bounding box center [184, 26] width 312 height 12
paste input "Do you have existing higher education customers?"
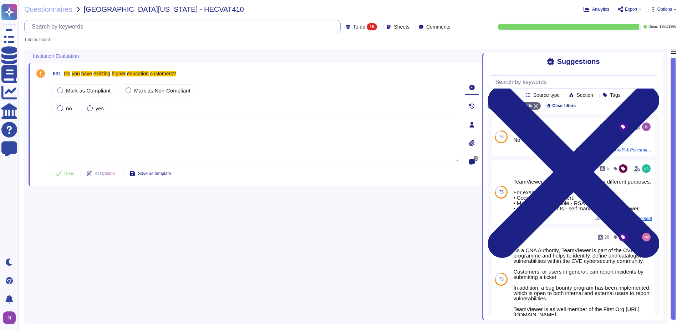
scroll to position [0, 0]
type input "Do you have existing higher education customers?"
click at [353, 24] on span "To do" at bounding box center [359, 26] width 12 height 5
click at [348, 45] on div "All 1265" at bounding box center [371, 45] width 58 height 8
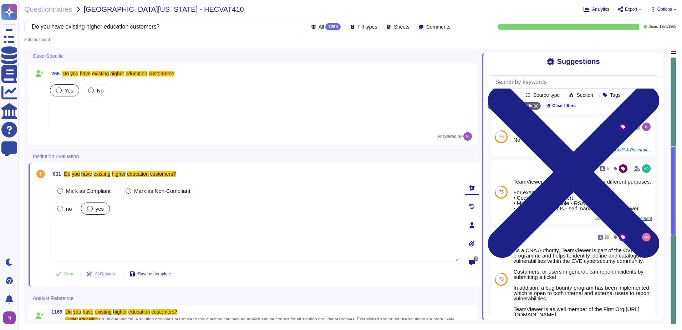
click at [89, 209] on div at bounding box center [90, 209] width 6 height 6
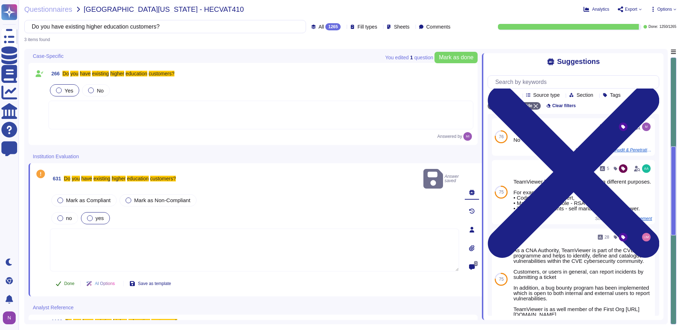
click at [67, 281] on span "Done" at bounding box center [69, 283] width 10 height 4
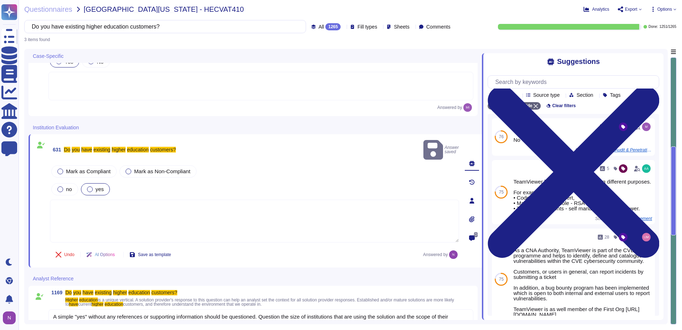
scroll to position [44, 0]
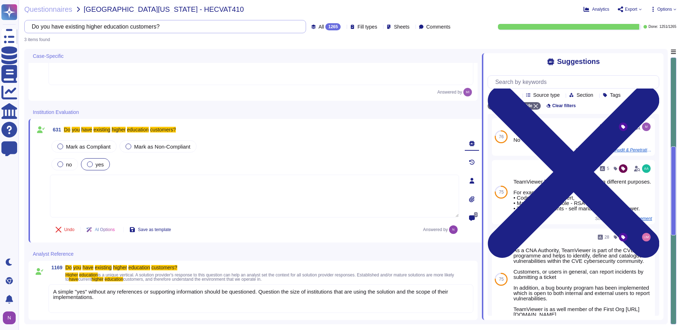
click at [269, 27] on input "Do you have existing higher education customers?" at bounding box center [163, 26] width 271 height 12
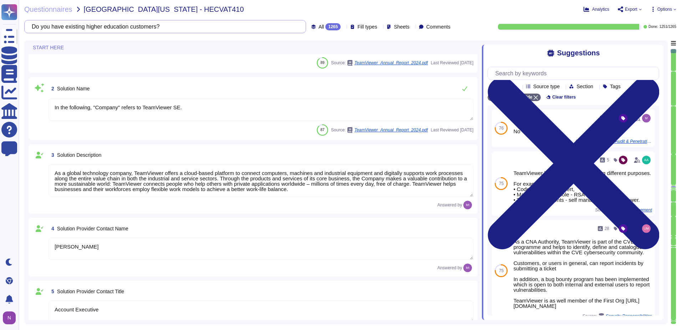
type textarea "[EMAIL_ADDRESS][DOMAIN_NAME]"
type textarea "1 727 647 3589"
type textarea "TeamViewer US. Inc. * [STREET_ADDRESS]"
type textarea "In the following, "Company" refers to TeamViewer SE."
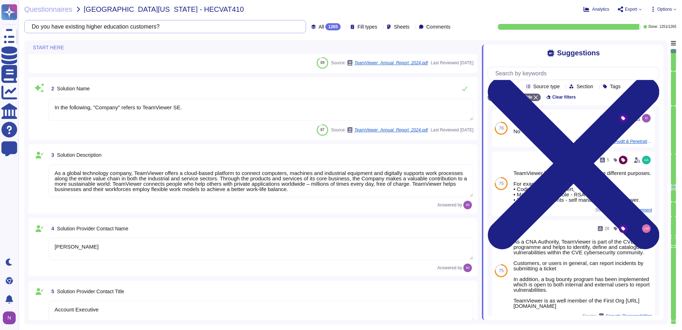
type textarea "As a global technology company, TeamViewer offers a cloud-based platform to con…"
type textarea "[PERSON_NAME]"
type textarea "Account Executive"
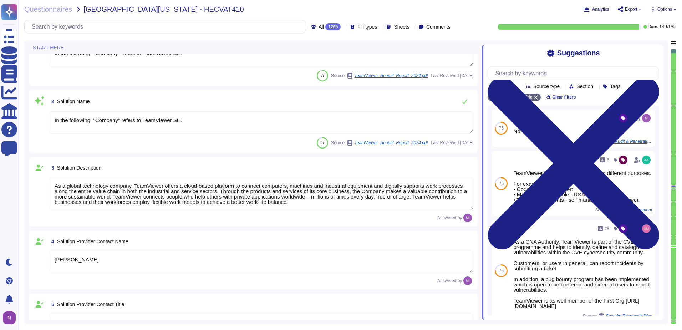
click at [312, 26] on div "All 1265" at bounding box center [328, 26] width 32 height 7
click at [314, 61] on span "To do" at bounding box center [309, 63] width 13 height 6
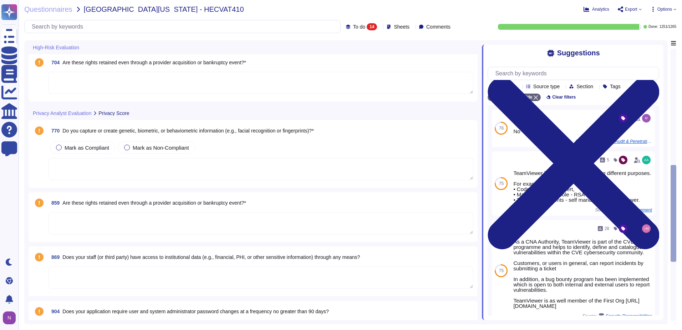
scroll to position [535, 0]
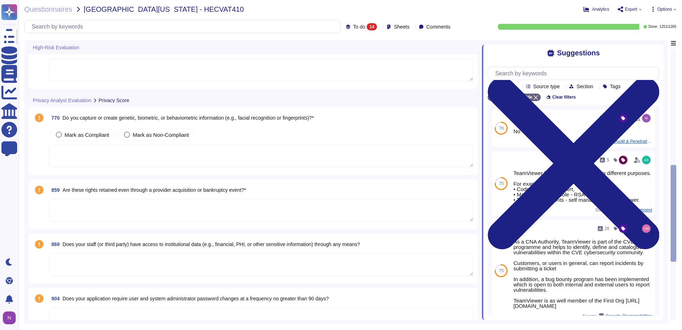
click at [211, 118] on span "Do you capture or create genetic, biometric, or behaviometric information (e.g.…" at bounding box center [187, 118] width 251 height 6
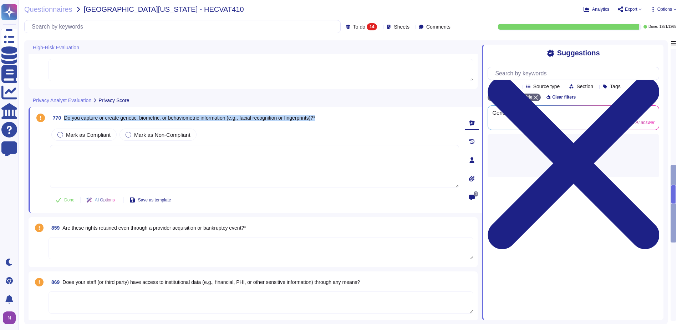
click at [211, 118] on span "Do you capture or create genetic, biometric, or behaviometric information (e.g.…" at bounding box center [189, 118] width 251 height 6
copy span "Do you capture or create genetic, biometric, or behaviometric information (e.g.…"
click at [164, 27] on input "text" at bounding box center [184, 26] width 312 height 12
paste input "Do you capture or create genetic, biometric, or behaviometric information (e.g.…"
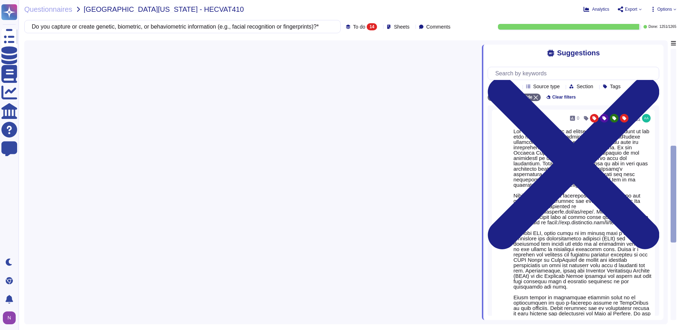
click at [353, 26] on span "To do" at bounding box center [359, 26] width 12 height 5
click at [345, 62] on span "To do" at bounding box center [347, 63] width 13 height 6
click at [325, 21] on div "Do you capture or create genetic, biometric, or behaviometric information (e.g.…" at bounding box center [238, 26] width 429 height 13
click at [325, 27] on div "1265" at bounding box center [332, 26] width 15 height 7
click at [313, 45] on div "All 1265" at bounding box center [332, 45] width 58 height 8
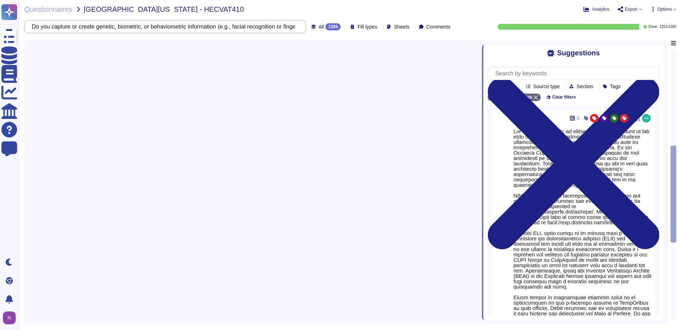
click at [39, 28] on input "Do you capture or create genetic, biometric, or behaviometric information (e.g.…" at bounding box center [163, 26] width 271 height 12
drag, startPoint x: 225, startPoint y: 28, endPoint x: 397, endPoint y: 27, distance: 172.4
click at [397, 27] on div "Do you capture or create genetic, biometric, or behaviometric information (e.g.…" at bounding box center [238, 26] width 429 height 13
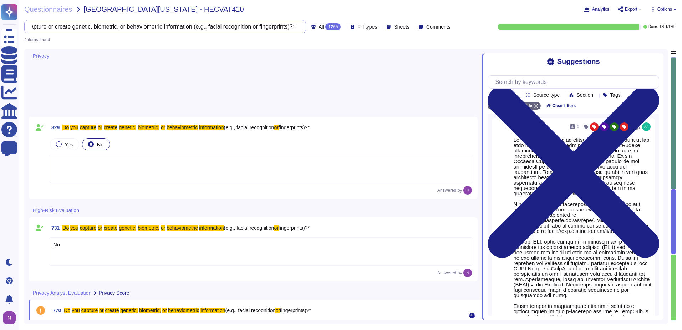
scroll to position [0, 0]
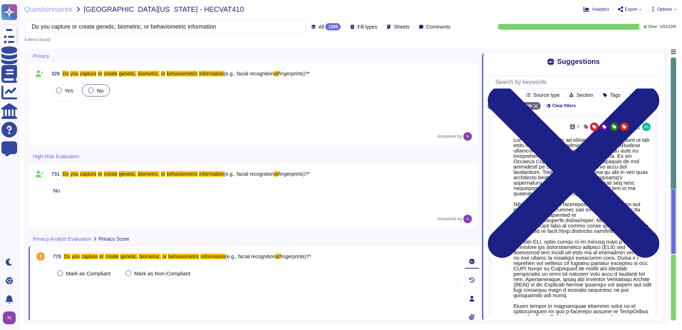
type input "Do you capture or create genetic, biometric, or behaviometric information"
click at [75, 193] on div "No" at bounding box center [261, 197] width 425 height 29
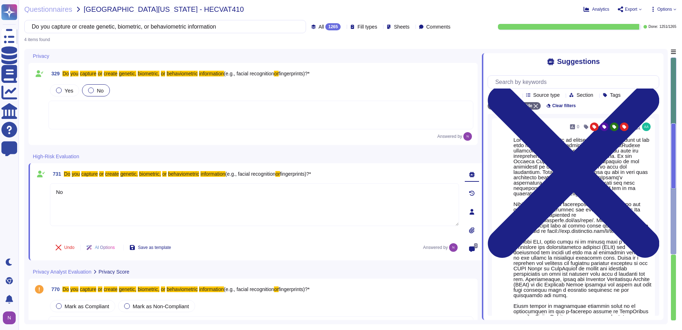
type textarea "No"
click at [80, 120] on div at bounding box center [261, 115] width 425 height 29
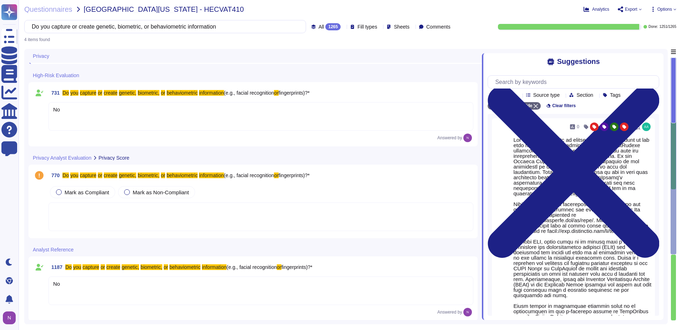
scroll to position [105, 0]
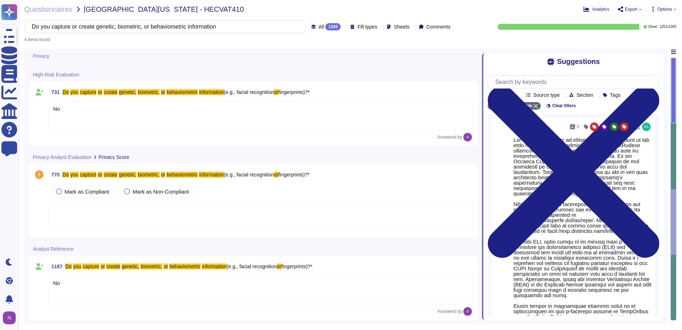
click at [88, 214] on div at bounding box center [261, 216] width 425 height 29
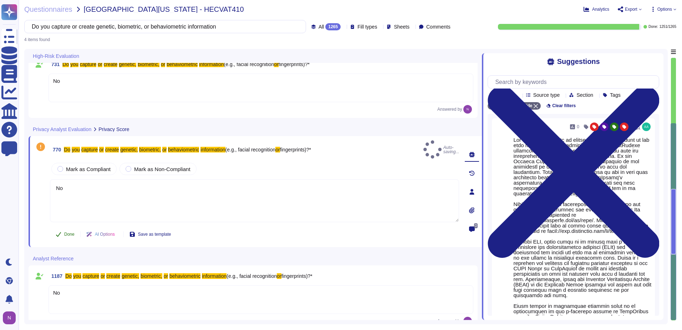
type textarea "No"
click at [69, 232] on span "Done" at bounding box center [69, 234] width 10 height 4
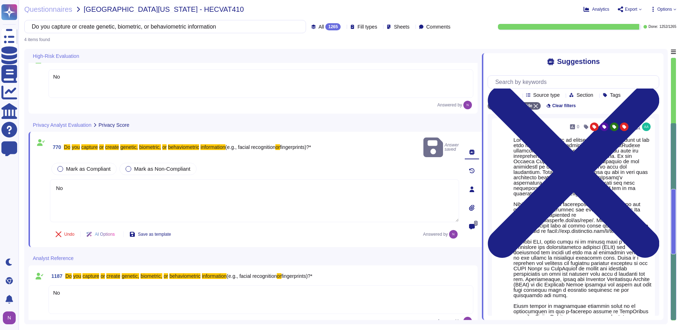
click at [81, 285] on div "No" at bounding box center [261, 299] width 425 height 29
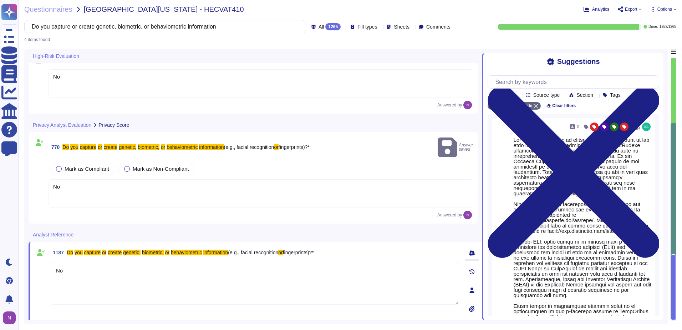
type textarea "No"
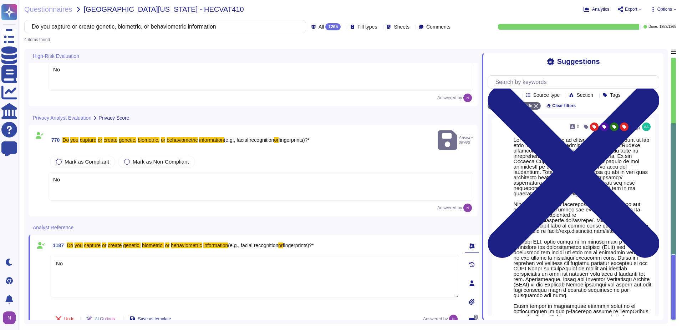
scroll to position [119, 0]
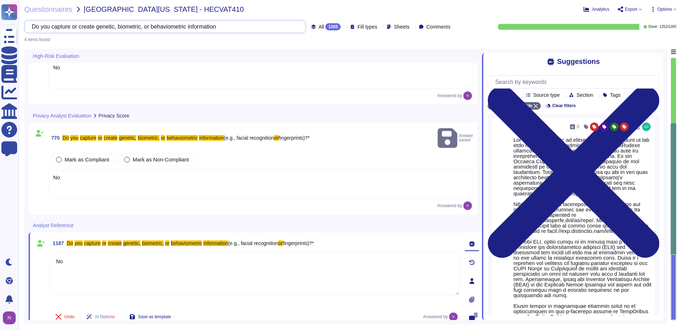
click at [213, 28] on input "Do you capture or create genetic, biometric, or behaviometric information" at bounding box center [163, 26] width 271 height 12
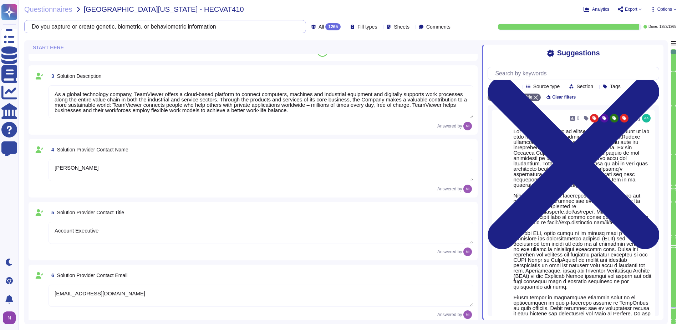
type textarea "In the following, "Company" refers to TeamViewer SE."
type textarea "TeamViewer US. Inc. * [STREET_ADDRESS]"
type textarea "TeamViewer Group has offices located around the globe."
type textarea "There is a dedicated PSIRT and CSIRT team to ensure coverage of all areas of th…"
type textarea "As a global technology company, TeamViewer offers a cloud-based platform to con…"
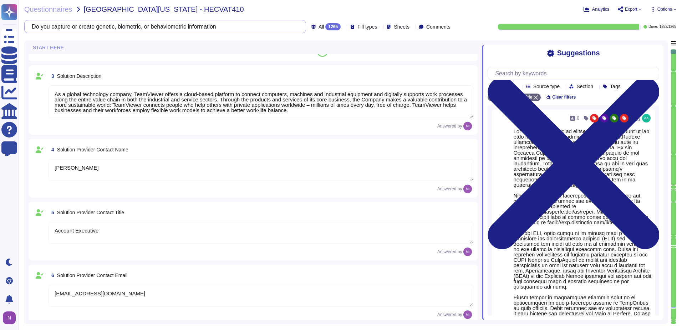
type textarea "[PERSON_NAME]"
type textarea "Account Executive"
type textarea "[EMAIL_ADDRESS][DOMAIN_NAME]"
type textarea "1 727 647 3589"
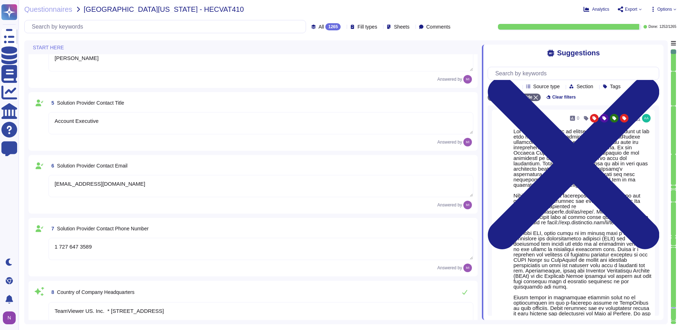
click at [325, 25] on div "1265" at bounding box center [332, 26] width 15 height 7
click at [314, 62] on span "To do" at bounding box center [309, 63] width 13 height 6
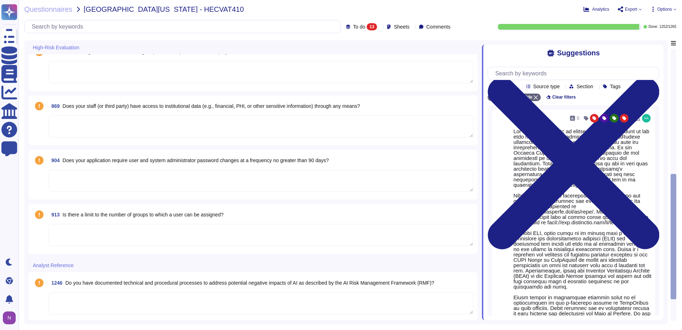
scroll to position [627, 0]
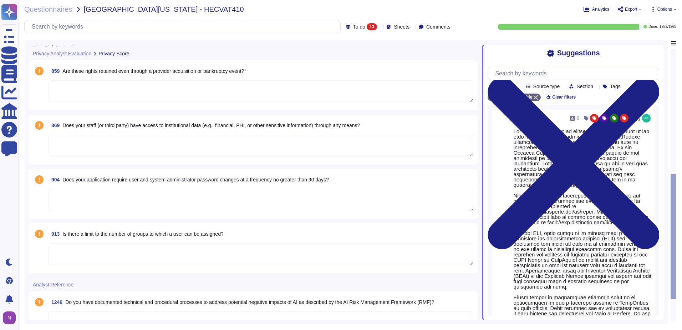
click at [185, 125] on span "Does your staff (or third party) have access to institutional data (e.g., finan…" at bounding box center [211, 125] width 298 height 6
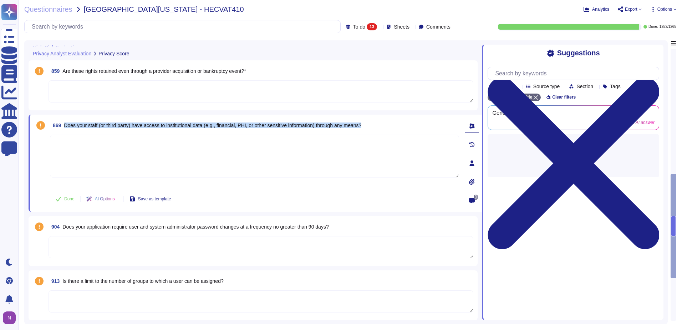
click at [185, 125] on span "Does your staff (or third party) have access to institutional data (e.g., finan…" at bounding box center [213, 125] width 298 height 6
copy span "Does your staff (or third party) have access to institutional data (e.g., finan…"
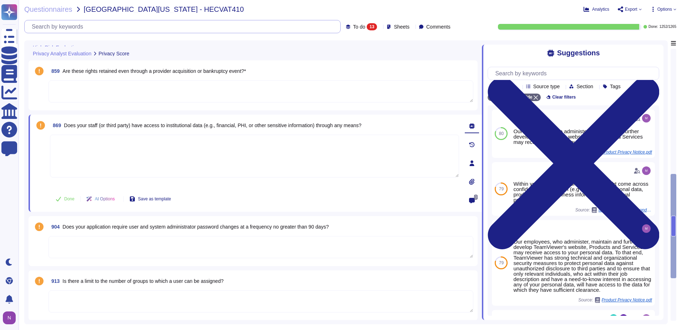
click at [175, 26] on input "text" at bounding box center [184, 26] width 312 height 12
paste input "Does your staff (or third party) have access to institutional data (e.g., finan…"
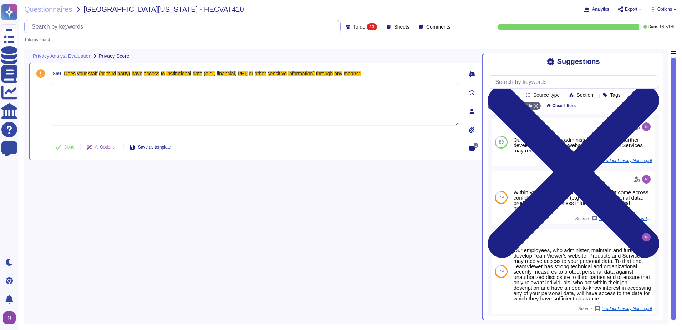
scroll to position [0, 0]
type input "Does your staff (or third party) have access to institutional data (e.g., finan…"
click at [353, 28] on span "To do" at bounding box center [359, 26] width 12 height 5
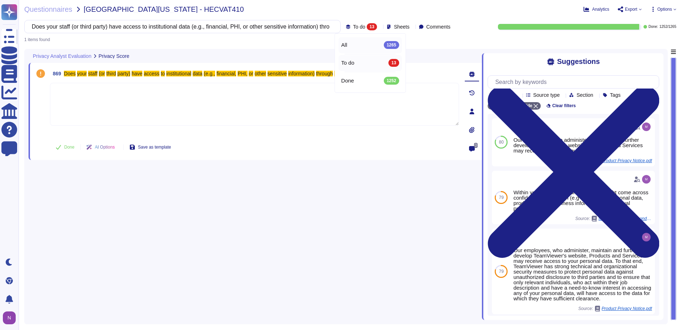
click at [346, 43] on span "All" at bounding box center [345, 45] width 6 height 6
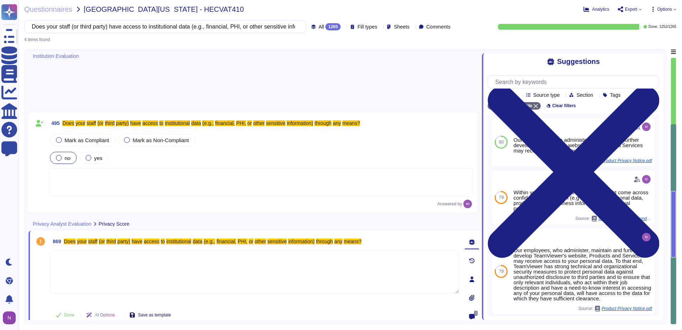
scroll to position [132, 0]
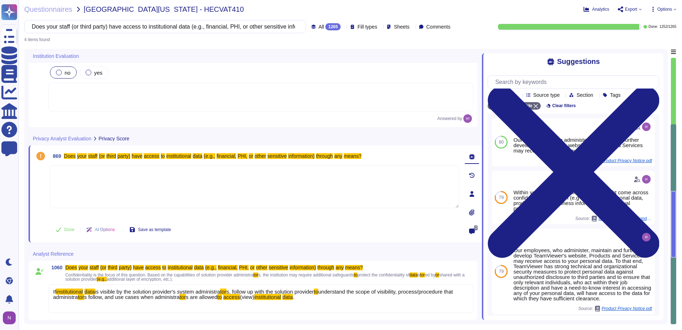
click at [106, 182] on textarea at bounding box center [254, 186] width 409 height 43
type textarea "No"
click at [66, 229] on span "Done" at bounding box center [69, 229] width 10 height 4
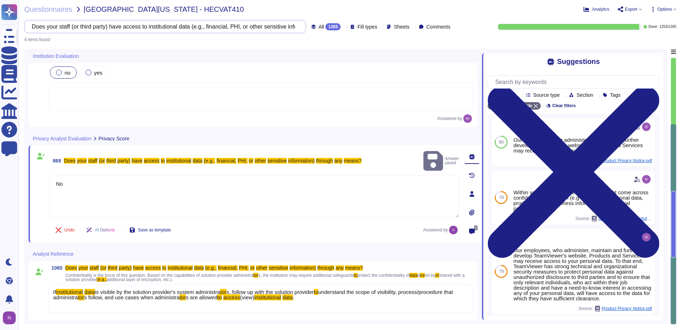
click at [239, 29] on input "Does your staff (or third party) have access to institutional data (e.g., finan…" at bounding box center [163, 26] width 271 height 12
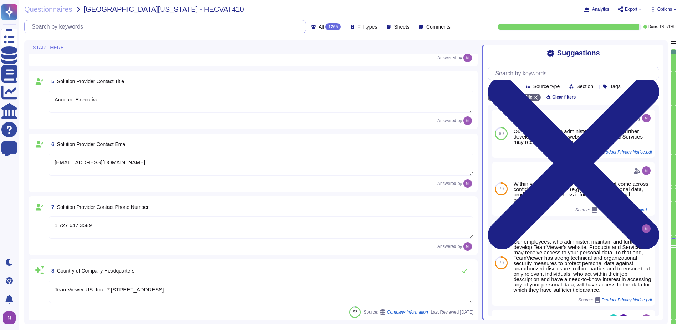
type textarea "In the following, "Company" refers to TeamViewer SE."
type textarea "TeamViewer US. Inc. * [STREET_ADDRESS]"
type textarea "TeamViewer Group has offices located around the globe."
type textarea "There is a dedicated PSIRT and CSIRT team to ensure coverage of all areas of th…"
type textarea "As a global technology company, TeamViewer offers a cloud-based platform to con…"
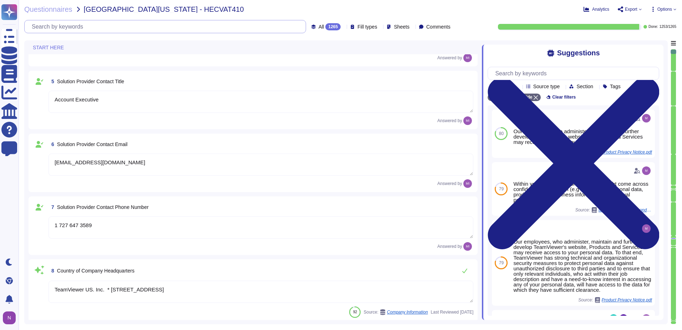
type textarea "[PERSON_NAME]"
type textarea "Account Executive"
type textarea "[EMAIL_ADDRESS][DOMAIN_NAME]"
type textarea "1 727 647 3589"
click at [325, 25] on div "1265" at bounding box center [332, 26] width 15 height 7
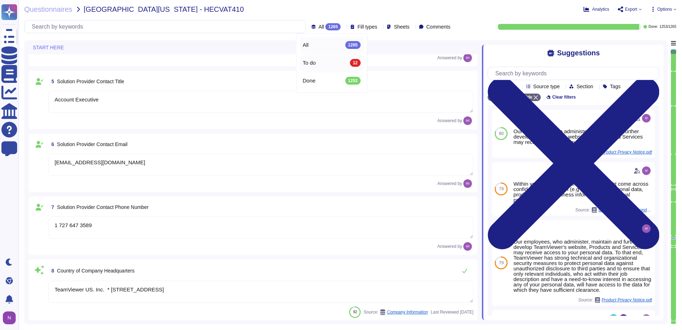
click at [311, 64] on span "To do" at bounding box center [309, 63] width 13 height 6
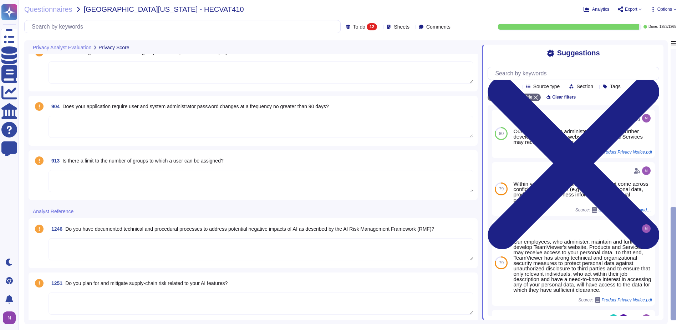
scroll to position [592, 0]
click at [235, 105] on span "Does your application require user and system administrator password changes at…" at bounding box center [195, 106] width 266 height 6
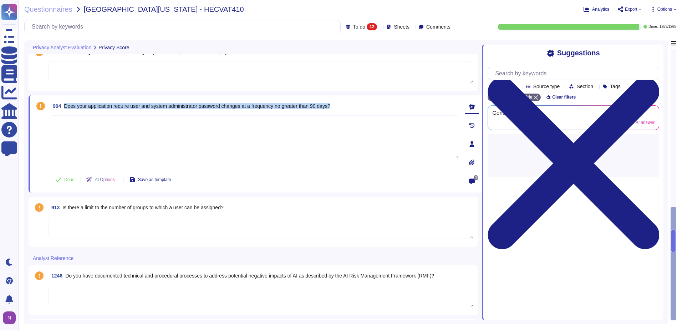
click at [235, 105] on span "Does your application require user and system administrator password changes at…" at bounding box center [197, 106] width 266 height 6
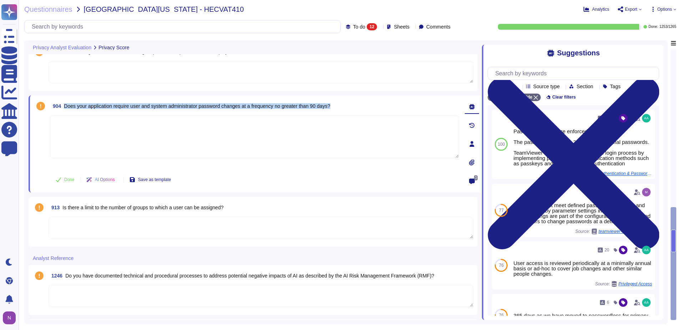
copy span "Does your application require user and system administrator password changes at…"
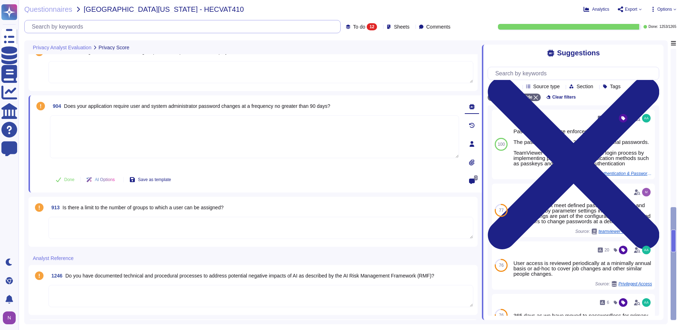
click at [168, 29] on input "text" at bounding box center [184, 26] width 312 height 12
paste input "Does your application require user and system administrator password changes at…"
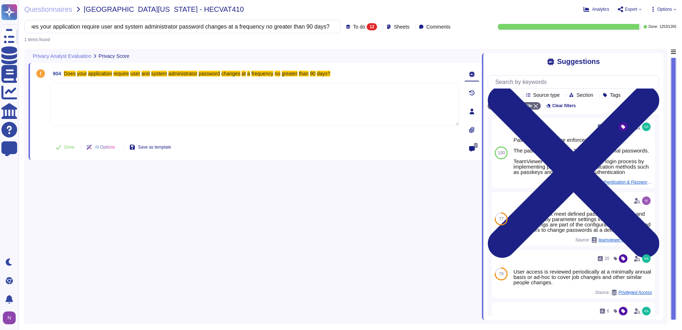
type input "Does your application require user and system administrator password changes at…"
click at [353, 25] on span "To do" at bounding box center [359, 26] width 12 height 5
click at [345, 45] on span "All" at bounding box center [345, 45] width 6 height 6
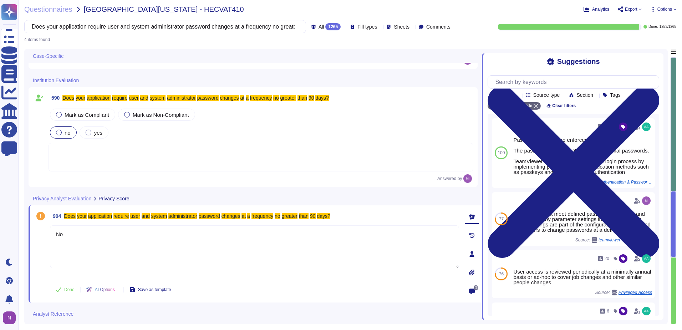
scroll to position [128, 0]
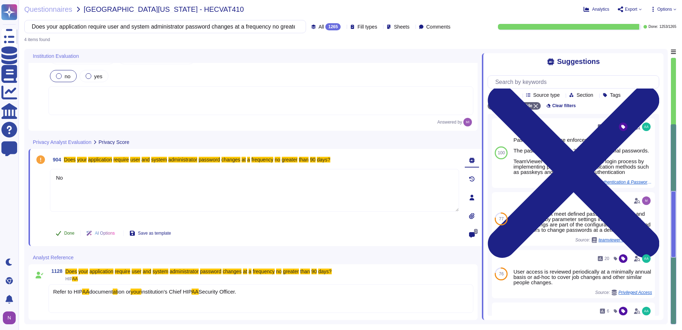
type textarea "No"
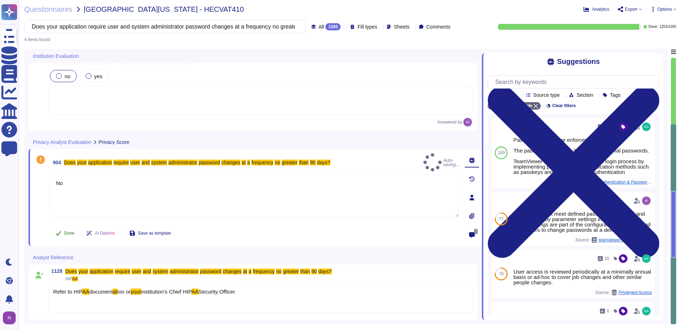
click at [68, 232] on span "Done" at bounding box center [69, 233] width 10 height 4
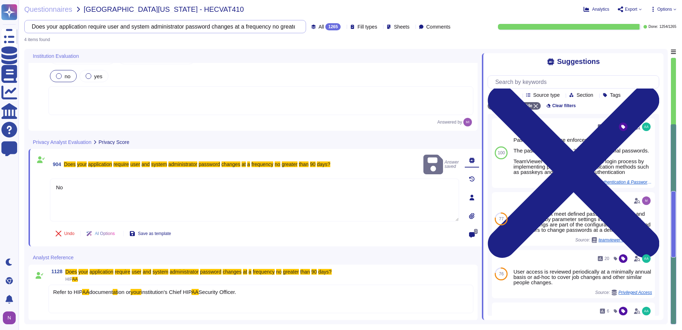
click at [158, 26] on input "Does your application require user and system administrator password changes at…" at bounding box center [163, 26] width 271 height 12
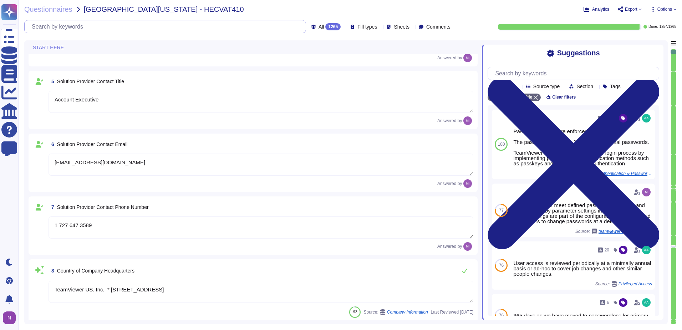
type textarea "In the following, "Company" refers to TeamViewer SE."
type textarea "TeamViewer US. Inc. * [STREET_ADDRESS]"
type textarea "TeamViewer Group has offices located around the globe."
type textarea "There is a dedicated PSIRT and CSIRT team to ensure coverage of all areas of th…"
type textarea "As a global technology company, TeamViewer offers a cloud-based platform to con…"
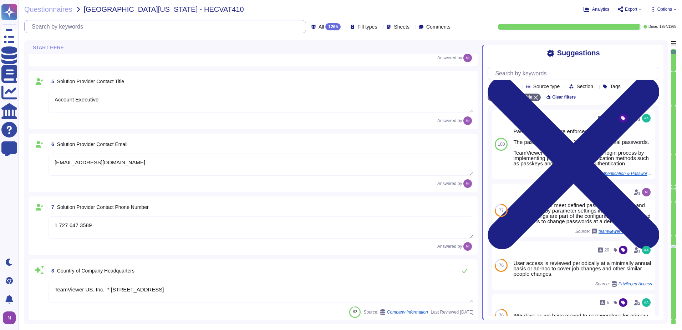
type textarea "[PERSON_NAME]"
type textarea "Account Executive"
type textarea "[EMAIL_ADDRESS][DOMAIN_NAME]"
type textarea "1 727 647 3589"
click at [325, 27] on div "1265" at bounding box center [332, 26] width 15 height 7
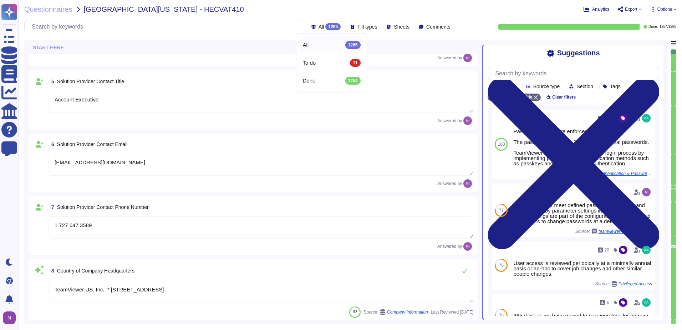
click at [309, 64] on span "To do" at bounding box center [309, 63] width 13 height 6
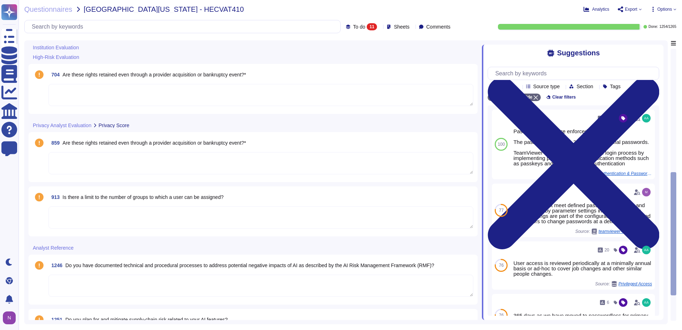
scroll to position [595, 0]
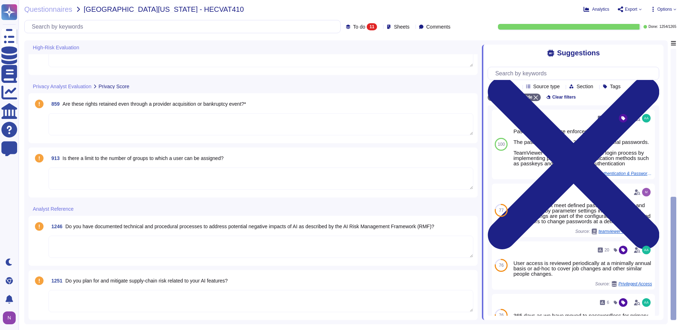
click at [148, 159] on span "Is there a limit to the number of groups to which a user can be assigned?" at bounding box center [142, 158] width 161 height 6
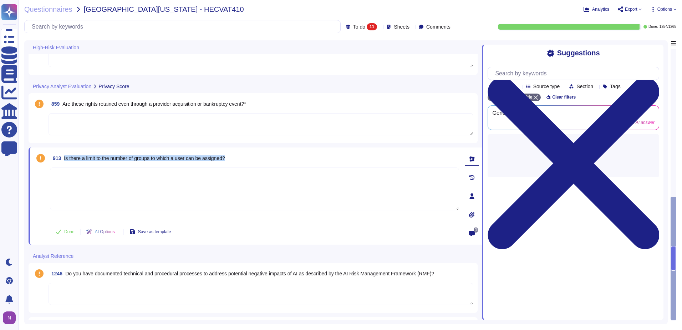
click at [148, 159] on span "Is there a limit to the number of groups to which a user can be assigned?" at bounding box center [144, 158] width 161 height 6
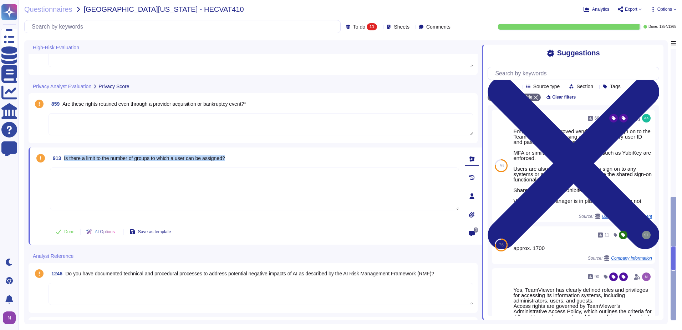
copy span "Is there a limit to the number of groups to which a user can be assigned?"
click at [125, 28] on input "text" at bounding box center [184, 26] width 312 height 12
paste input "Is there a limit to the number of groups to which a user can be assigned?"
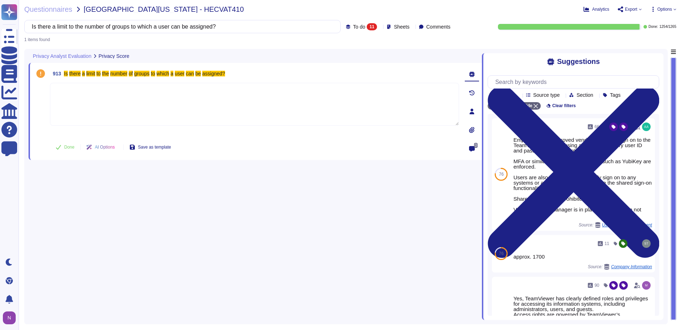
type input "Is there a limit to the number of groups to which a user can be assigned?"
click at [353, 27] on span "To do" at bounding box center [359, 26] width 12 height 5
click at [345, 43] on span "All" at bounding box center [345, 45] width 6 height 6
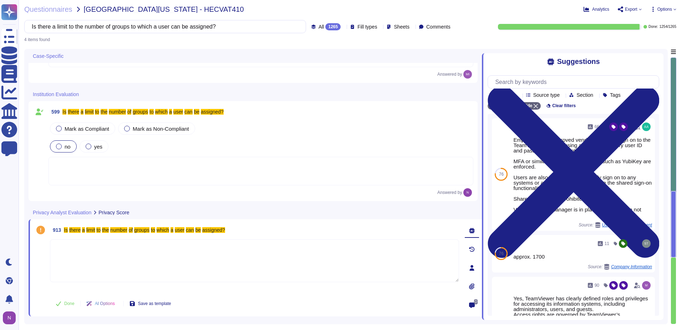
scroll to position [128, 0]
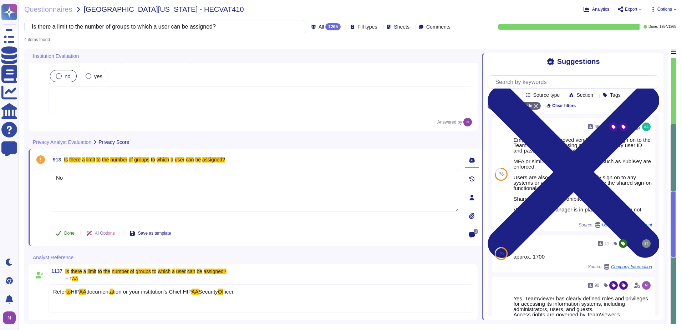
type textarea "No"
click at [66, 231] on span "Done" at bounding box center [69, 233] width 10 height 4
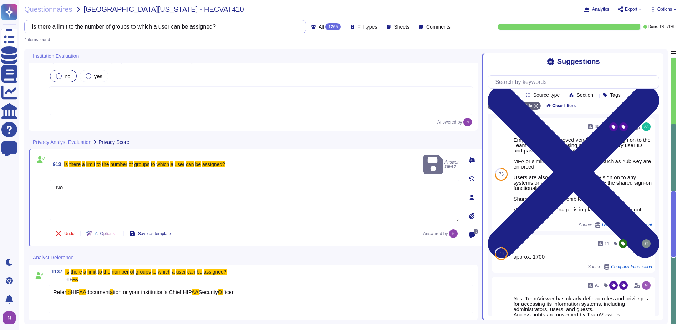
click at [212, 27] on input "Is there a limit to the number of groups to which a user can be assigned?" at bounding box center [163, 26] width 271 height 12
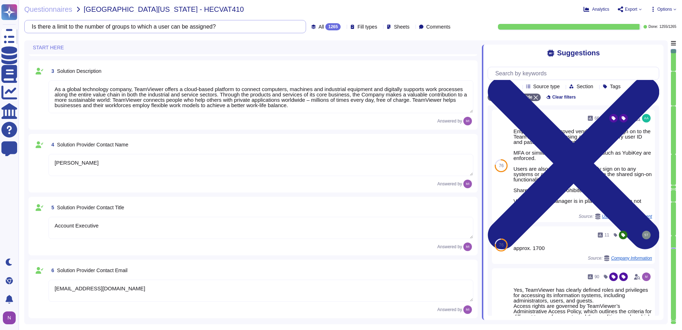
type textarea "In the following, "Company" refers to TeamViewer SE."
type textarea "TeamViewer US. Inc. * [STREET_ADDRESS]"
type textarea "TeamViewer Group has offices located around the globe."
type textarea "As a global technology company, TeamViewer offers a cloud-based platform to con…"
type textarea "[PERSON_NAME]"
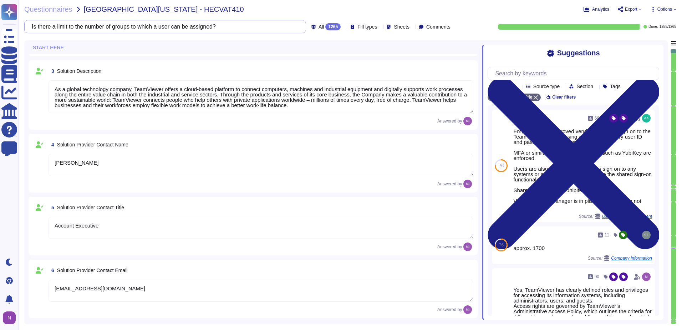
type textarea "Account Executive"
type textarea "[EMAIL_ADDRESS][DOMAIN_NAME]"
type textarea "1 727 647 3589"
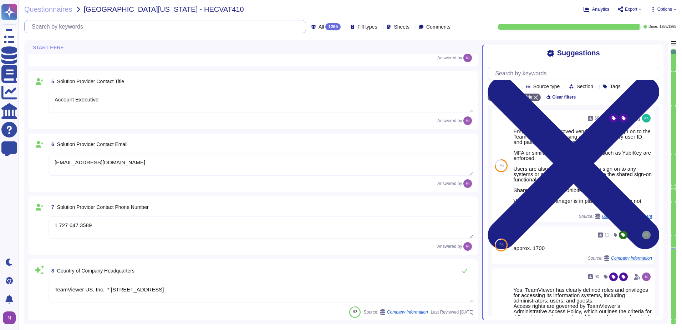
type textarea "There is a dedicated PSIRT and CSIRT team to ensure coverage of all areas of th…"
click at [325, 27] on div "1265" at bounding box center [332, 26] width 15 height 7
click at [313, 63] on span "To do" at bounding box center [309, 63] width 13 height 6
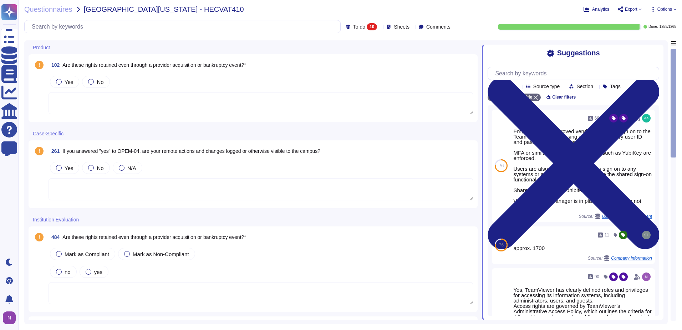
click at [186, 114] on div at bounding box center [261, 103] width 425 height 23
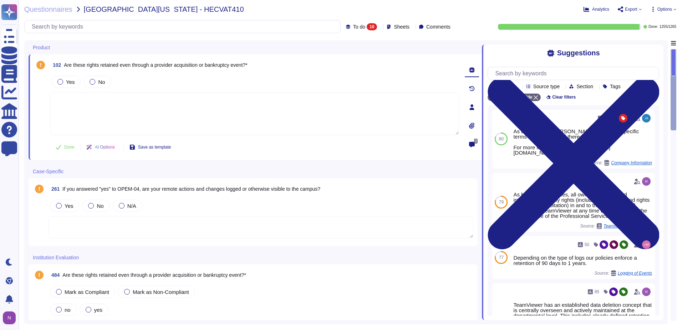
click at [310, 74] on div "102 Are these rights retained even through a provider acquisition or bankruptcy…" at bounding box center [246, 107] width 425 height 97
drag, startPoint x: 251, startPoint y: 65, endPoint x: 65, endPoint y: 66, distance: 185.6
click at [65, 66] on span "Are these rights retained even through a provider acquisition or bankruptcy eve…" at bounding box center [155, 65] width 183 height 6
copy span "Are these rights retained even through a provider acquisition or bankruptcy eve…"
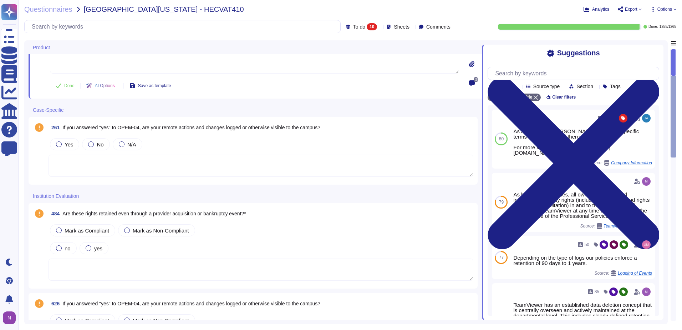
scroll to position [71, 0]
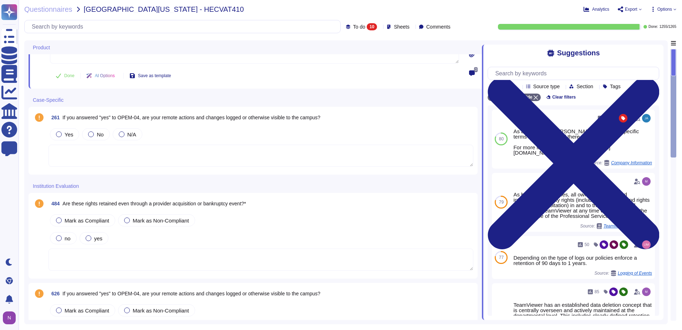
click at [203, 118] on span "If you answered "yes" to OPEM-04, are your remote actions and changes logged or…" at bounding box center [191, 118] width 258 height 6
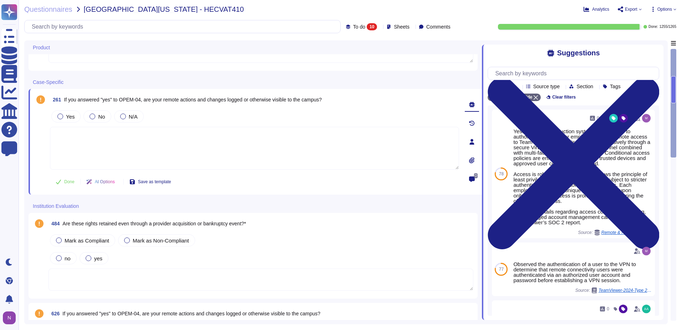
click at [203, 118] on div "Yes No N/A" at bounding box center [254, 116] width 409 height 15
drag, startPoint x: 203, startPoint y: 118, endPoint x: 180, endPoint y: 99, distance: 29.9
click at [180, 99] on span "If you answered "yes" to OPEM-04, are your remote actions and changes logged or…" at bounding box center [193, 100] width 258 height 6
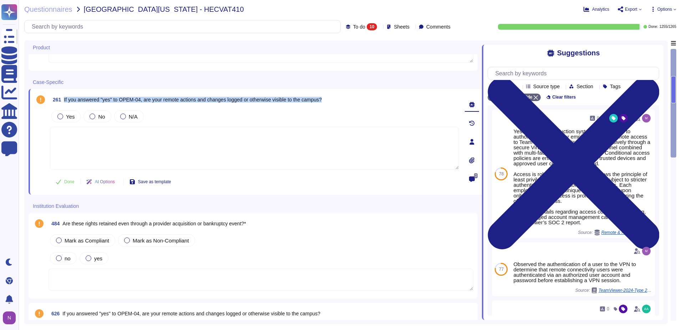
click at [180, 99] on span "If you answered "yes" to OPEM-04, are your remote actions and changes logged or…" at bounding box center [193, 100] width 258 height 6
click at [335, 173] on div "261 If you answered "yes" to OPEM-04, are your remote actions and changes logge…" at bounding box center [246, 141] width 425 height 97
